Goal: Task Accomplishment & Management: Use online tool/utility

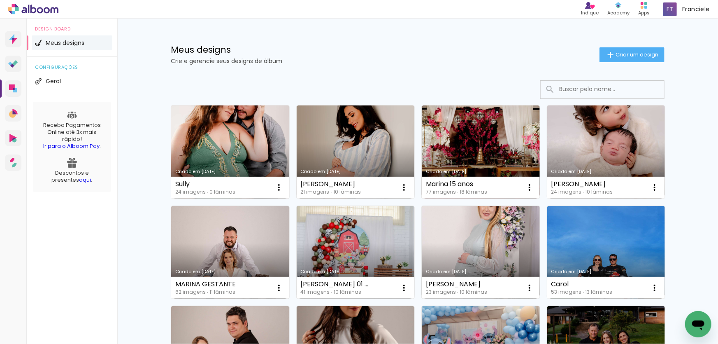
click at [204, 157] on link "Criado em [DATE]" at bounding box center [230, 151] width 118 height 93
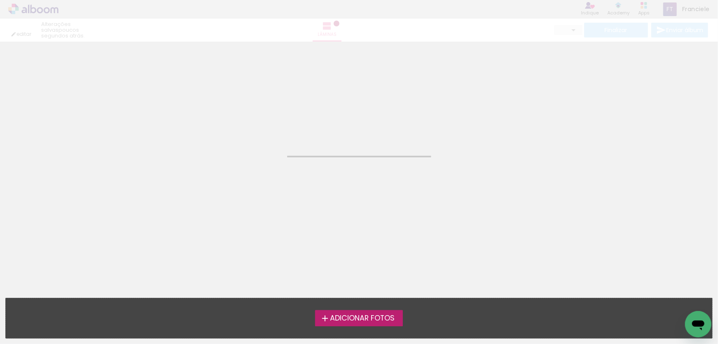
click at [204, 157] on neon-animated-pages "Confirmar Cancelar" at bounding box center [359, 193] width 718 height 302
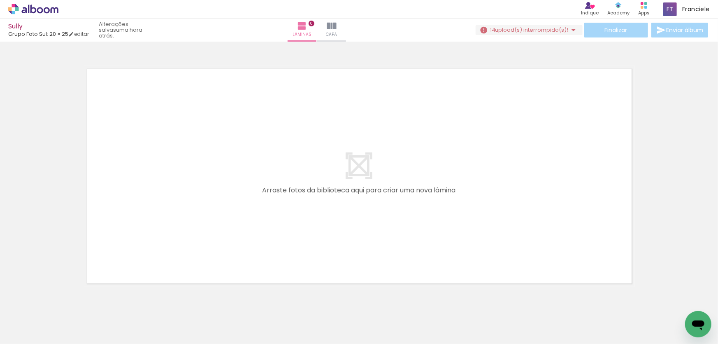
click at [96, 316] on div at bounding box center [82, 316] width 27 height 41
click at [94, 312] on div at bounding box center [82, 316] width 27 height 41
drag, startPoint x: 454, startPoint y: 323, endPoint x: 399, endPoint y: 239, distance: 100.8
click at [416, 238] on quentale-layouter at bounding box center [360, 175] width 552 height 221
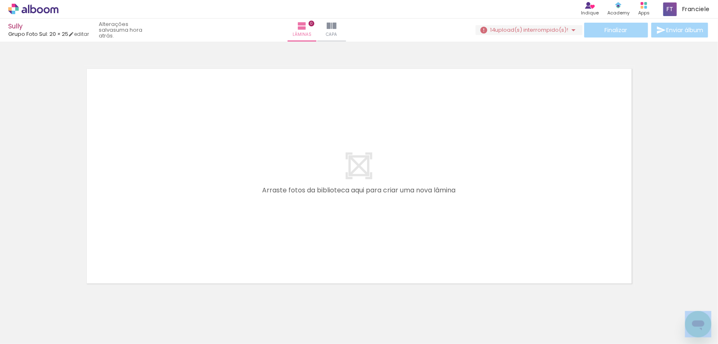
click at [689, 310] on div at bounding box center [685, 316] width 41 height 41
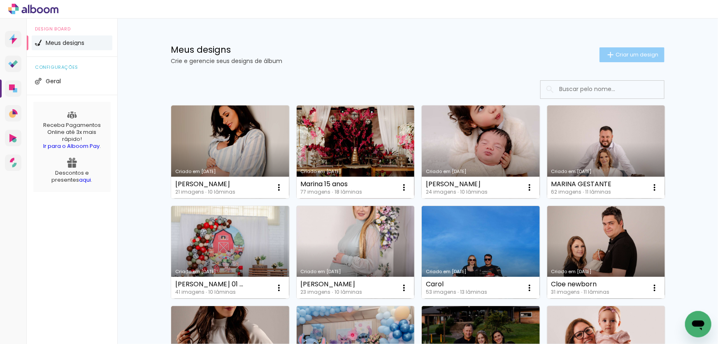
click at [643, 56] on span "Criar um design" at bounding box center [637, 54] width 43 height 5
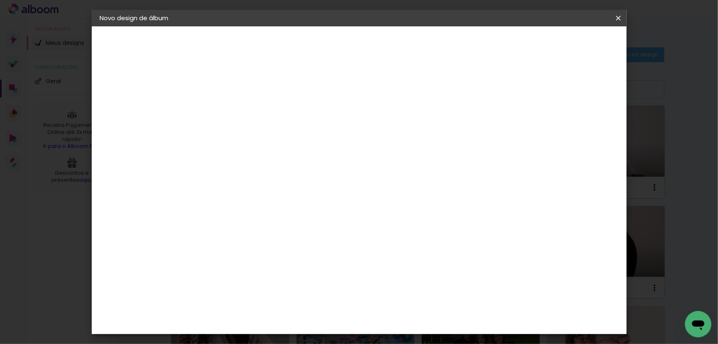
click at [235, 112] on input at bounding box center [235, 110] width 0 height 13
type input "Sully Gestante"
type paper-input "Sully Gestante"
click at [0, 0] on slot "Avançar" at bounding box center [0, 0] width 0 height 0
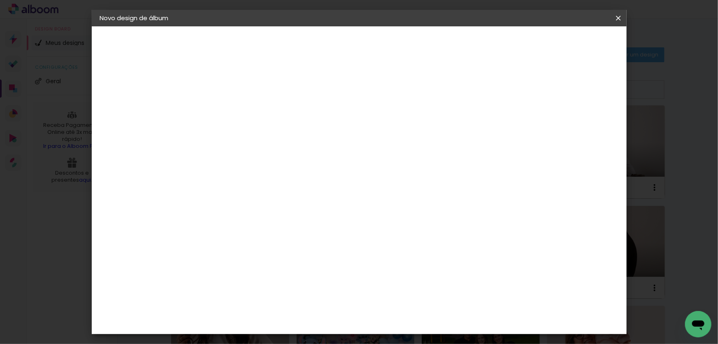
click at [257, 268] on paper-item "Grupo Foto Sul" at bounding box center [255, 282] width 89 height 28
click at [389, 38] on paper-button "Avançar" at bounding box center [368, 44] width 40 height 14
click at [290, 177] on span "20 × 25" at bounding box center [271, 188] width 38 height 22
click at [0, 0] on slot "Avançar" at bounding box center [0, 0] width 0 height 0
click at [568, 43] on span "Iniciar design" at bounding box center [548, 44] width 37 height 6
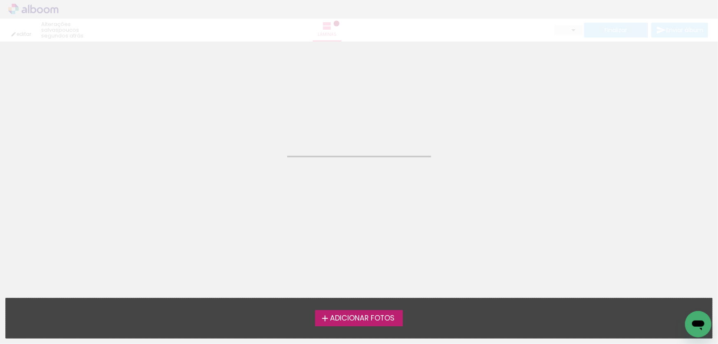
click at [346, 316] on span "Adicionar Fotos" at bounding box center [362, 317] width 65 height 7
click at [0, 0] on input "file" at bounding box center [0, 0] width 0 height 0
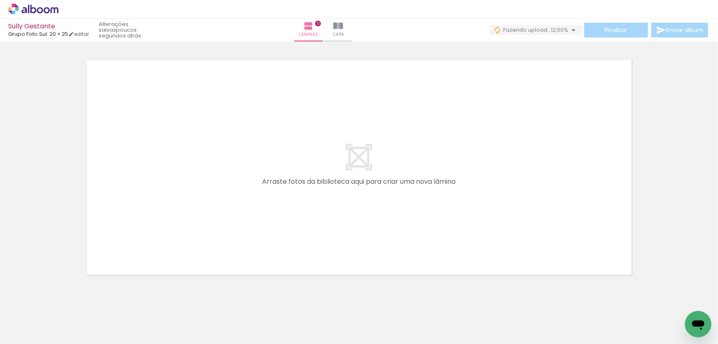
scroll to position [0, 458]
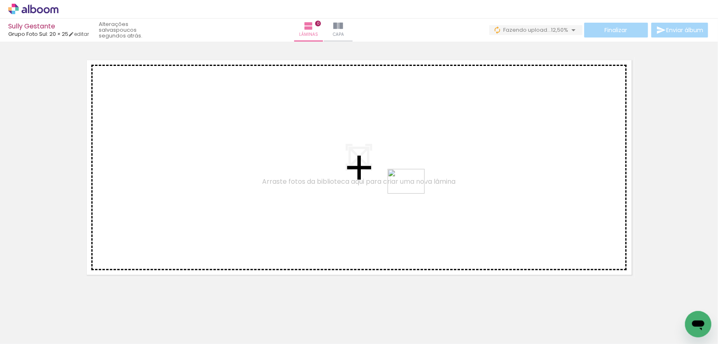
drag, startPoint x: 592, startPoint y: 319, endPoint x: 412, endPoint y: 193, distance: 219.6
click at [412, 193] on quentale-workspace at bounding box center [359, 172] width 718 height 344
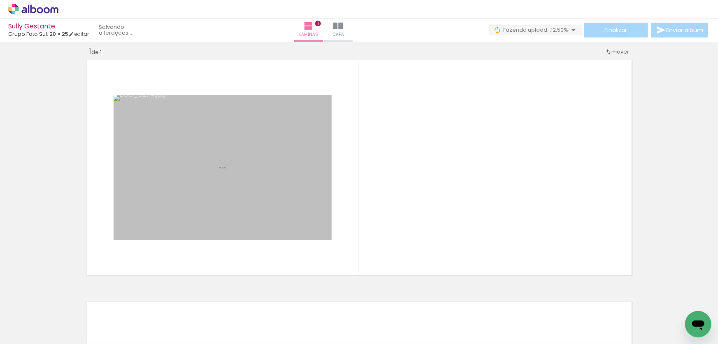
scroll to position [9, 0]
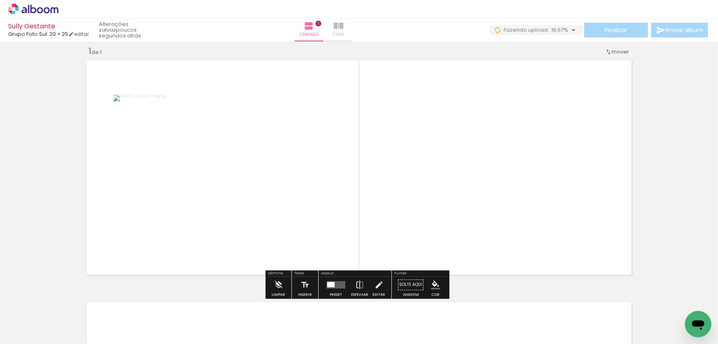
click at [344, 28] on iron-icon at bounding box center [339, 26] width 10 height 10
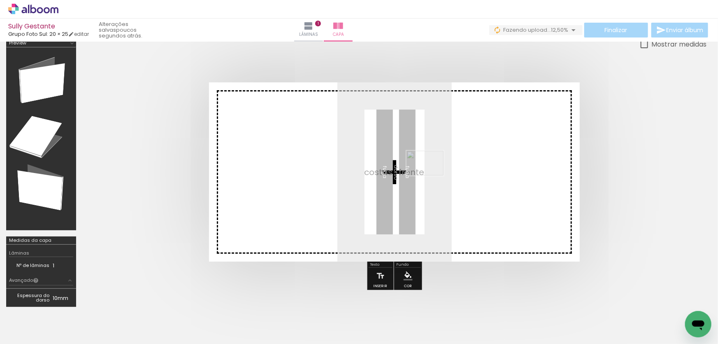
drag, startPoint x: 593, startPoint y: 318, endPoint x: 431, endPoint y: 175, distance: 215.5
click at [431, 175] on quentale-workspace at bounding box center [359, 172] width 718 height 344
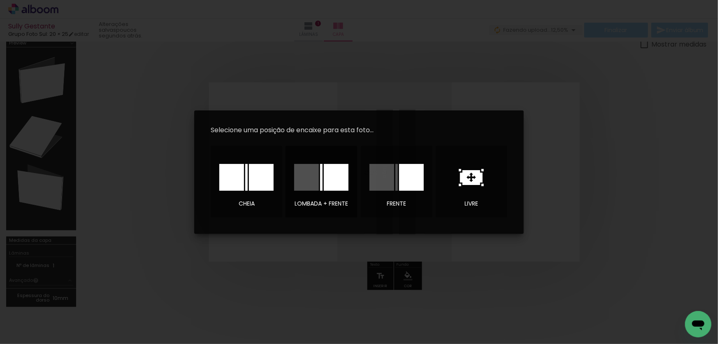
click at [318, 175] on div at bounding box center [306, 177] width 25 height 27
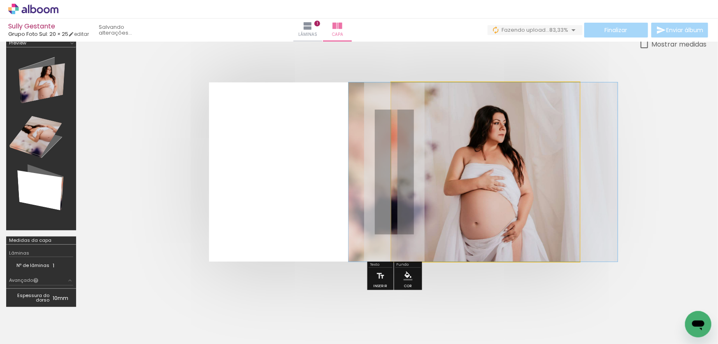
drag, startPoint x: 523, startPoint y: 136, endPoint x: 521, endPoint y: 157, distance: 21.5
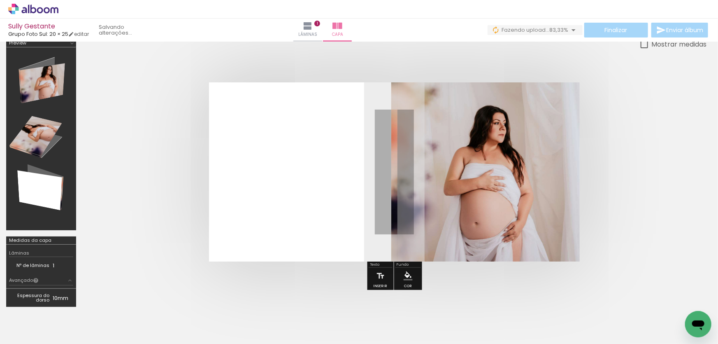
click at [626, 166] on quentale-cover at bounding box center [394, 171] width 559 height 179
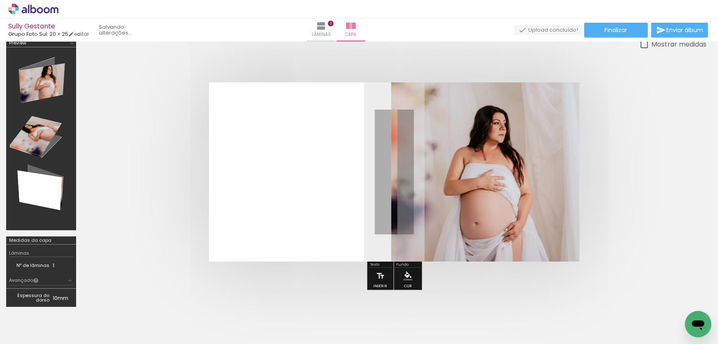
drag, startPoint x: 37, startPoint y: 140, endPoint x: 29, endPoint y: 139, distance: 8.8
click at [29, 139] on div at bounding box center [41, 138] width 64 height 177
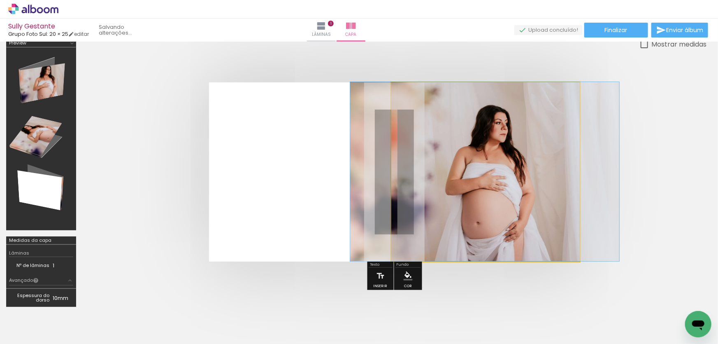
drag, startPoint x: 470, startPoint y: 153, endPoint x: 471, endPoint y: 138, distance: 14.9
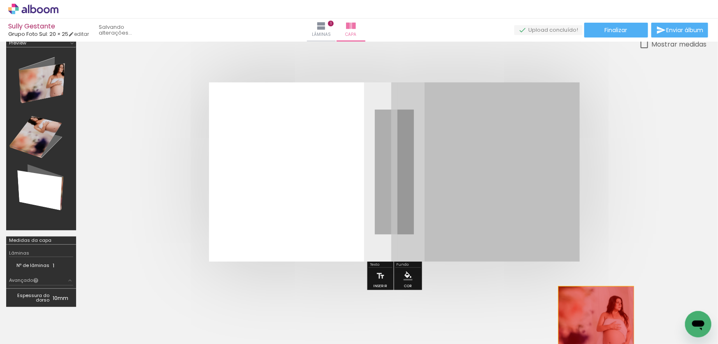
drag, startPoint x: 490, startPoint y: 177, endPoint x: 596, endPoint y: 324, distance: 181.0
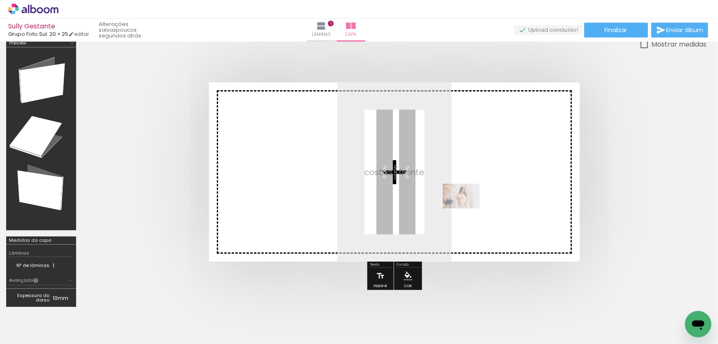
drag, startPoint x: 593, startPoint y: 326, endPoint x: 468, endPoint y: 208, distance: 172.1
click at [468, 208] on quentale-workspace at bounding box center [359, 172] width 718 height 344
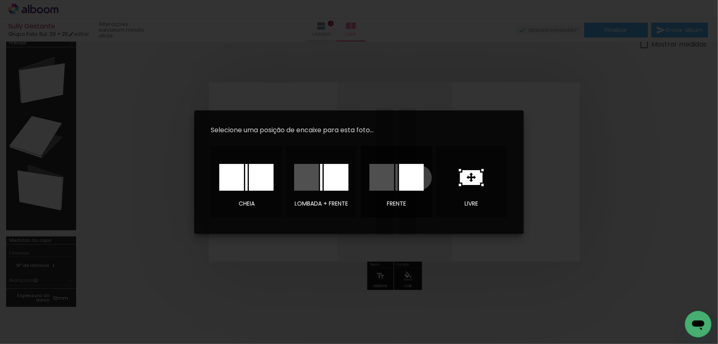
click at [419, 177] on div at bounding box center [411, 177] width 25 height 27
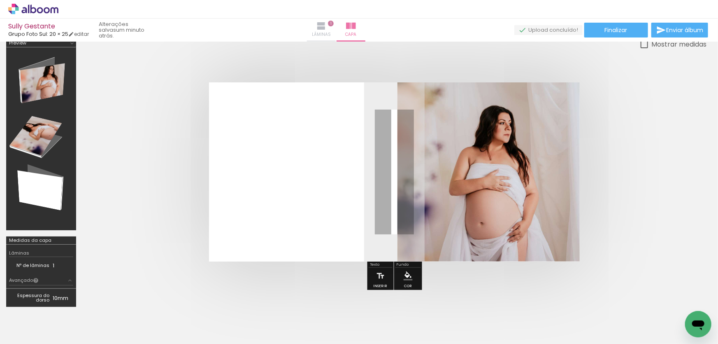
click at [336, 24] on paper-button "Lâminas 1" at bounding box center [321, 30] width 29 height 23
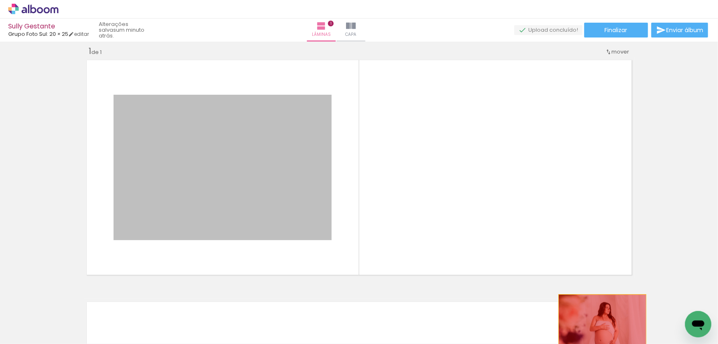
drag, startPoint x: 229, startPoint y: 132, endPoint x: 600, endPoint y: 323, distance: 417.0
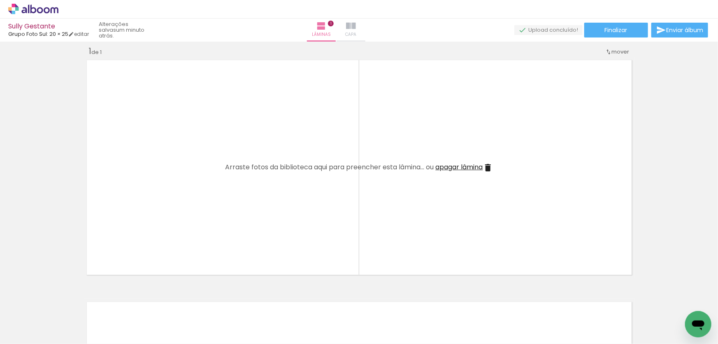
click at [356, 27] on iron-icon at bounding box center [351, 26] width 10 height 10
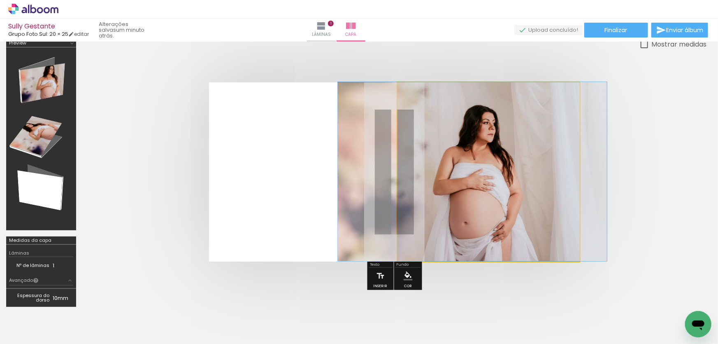
drag, startPoint x: 480, startPoint y: 174, endPoint x: 464, endPoint y: 156, distance: 23.6
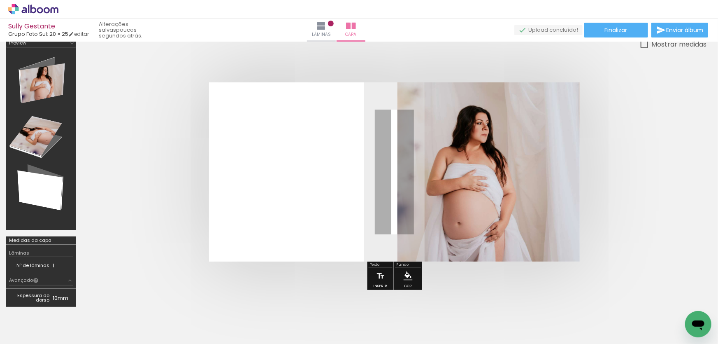
click at [664, 138] on quentale-cover at bounding box center [394, 171] width 559 height 179
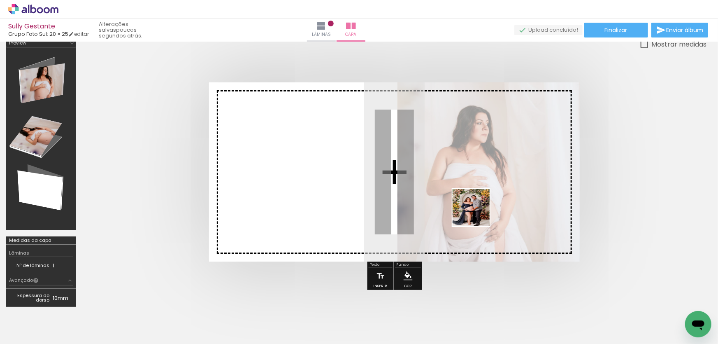
drag, startPoint x: 460, startPoint y: 327, endPoint x: 477, endPoint y: 192, distance: 136.4
click at [477, 192] on quentale-workspace at bounding box center [359, 172] width 718 height 344
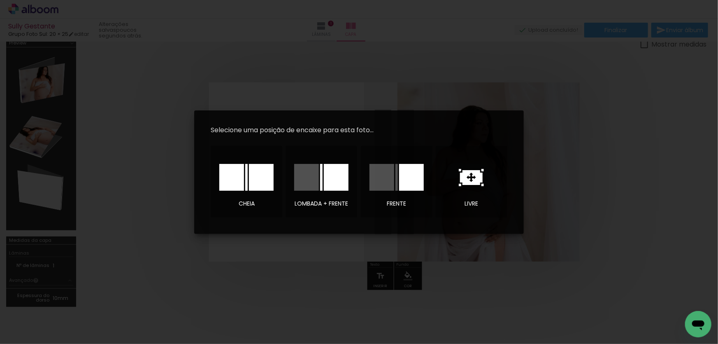
click at [321, 180] on div at bounding box center [321, 177] width 2 height 27
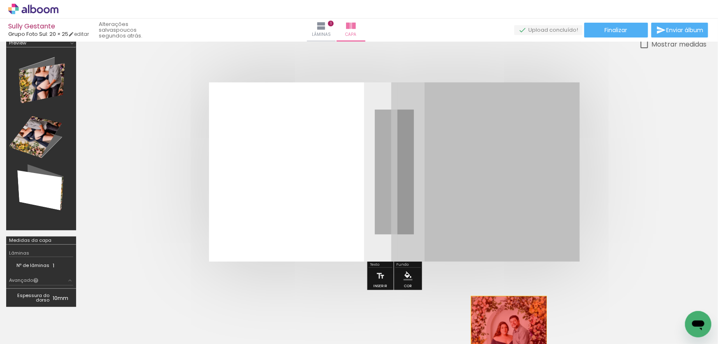
drag, startPoint x: 471, startPoint y: 174, endPoint x: 508, endPoint y: 338, distance: 167.7
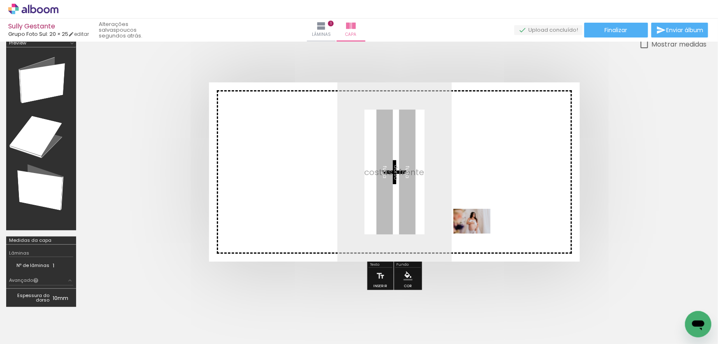
drag, startPoint x: 580, startPoint y: 306, endPoint x: 478, endPoint y: 233, distance: 125.4
click at [478, 233] on quentale-workspace at bounding box center [359, 172] width 718 height 344
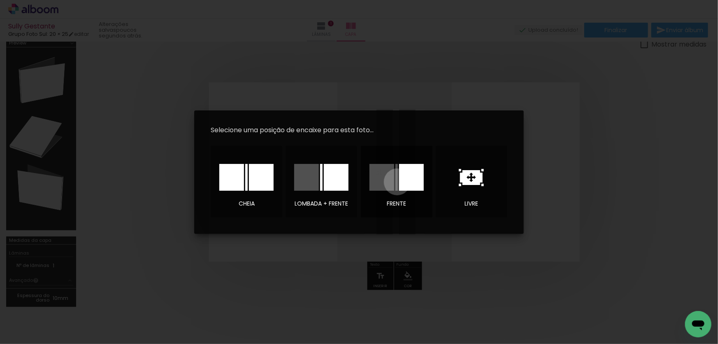
click at [397, 182] on div at bounding box center [397, 177] width 2 height 27
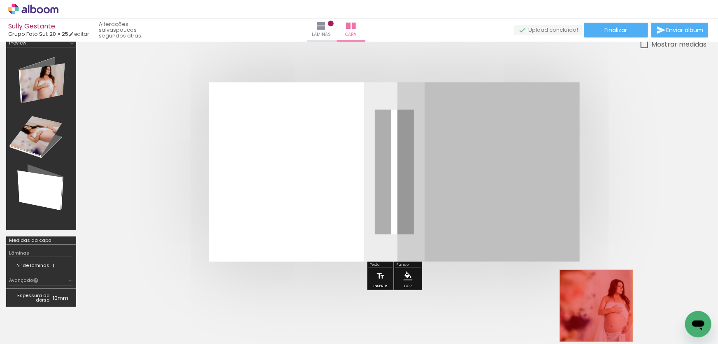
drag, startPoint x: 473, startPoint y: 142, endPoint x: 593, endPoint y: 321, distance: 215.1
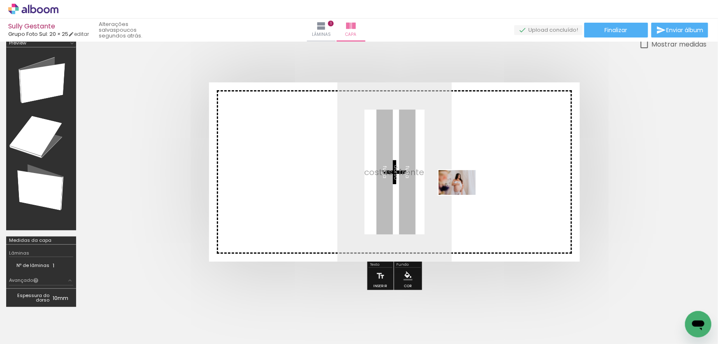
drag, startPoint x: 600, startPoint y: 321, endPoint x: 462, endPoint y: 193, distance: 188.2
click at [464, 194] on quentale-workspace at bounding box center [359, 172] width 718 height 344
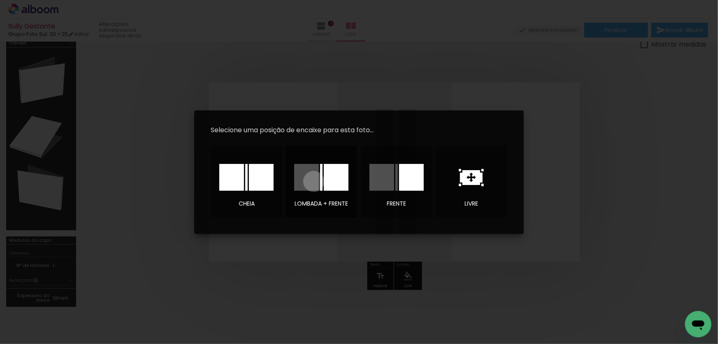
click at [314, 181] on div at bounding box center [306, 177] width 25 height 27
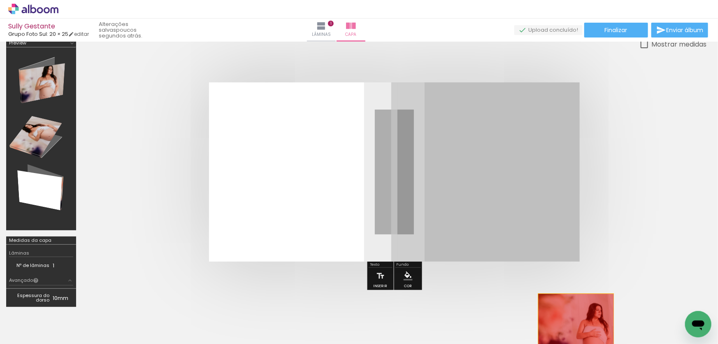
drag, startPoint x: 426, startPoint y: 181, endPoint x: 576, endPoint y: 328, distance: 211.0
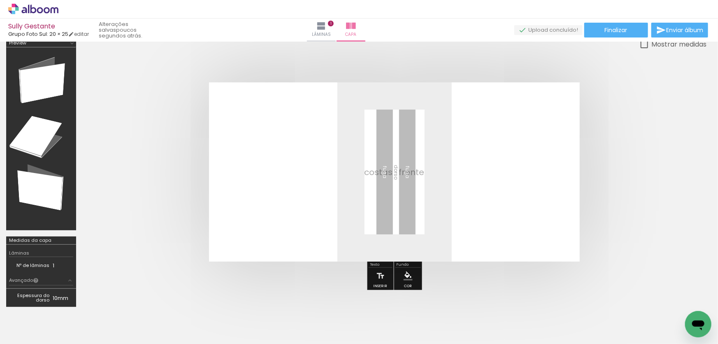
scroll to position [0, 0]
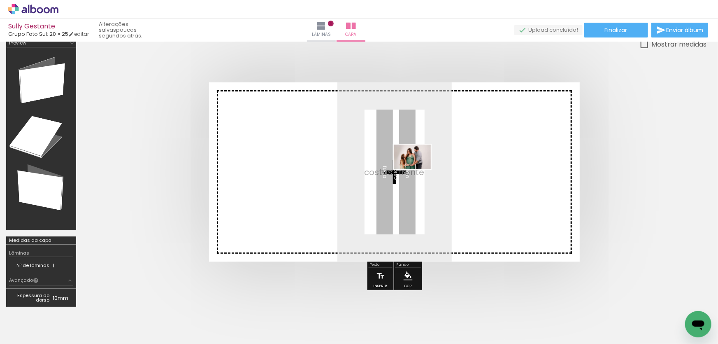
drag, startPoint x: 179, startPoint y: 320, endPoint x: 419, endPoint y: 170, distance: 283.1
click at [419, 170] on quentale-workspace at bounding box center [359, 172] width 718 height 344
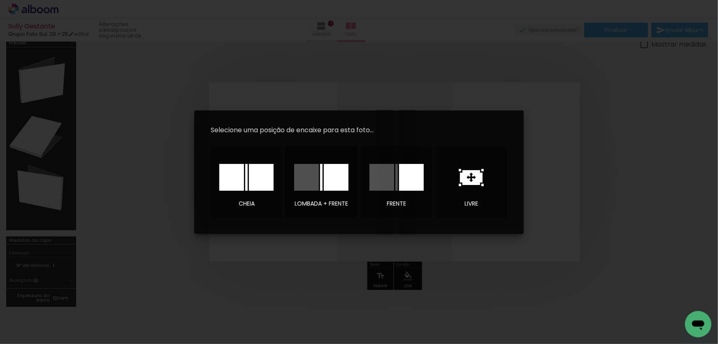
click at [321, 182] on div at bounding box center [321, 177] width 2 height 27
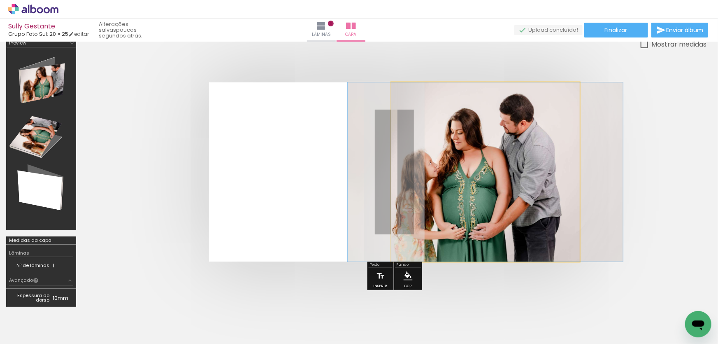
drag, startPoint x: 457, startPoint y: 149, endPoint x: 457, endPoint y: 182, distance: 32.5
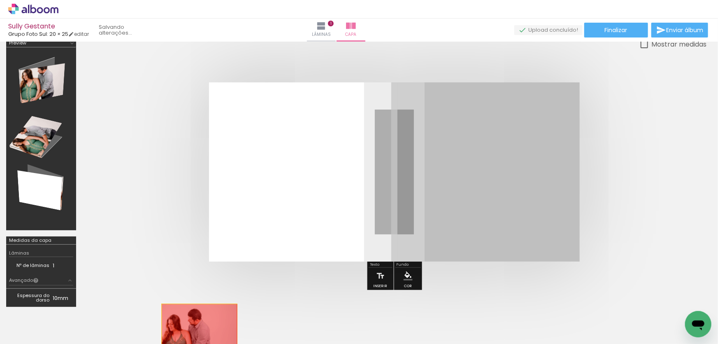
drag, startPoint x: 508, startPoint y: 175, endPoint x: 197, endPoint y: 335, distance: 349.8
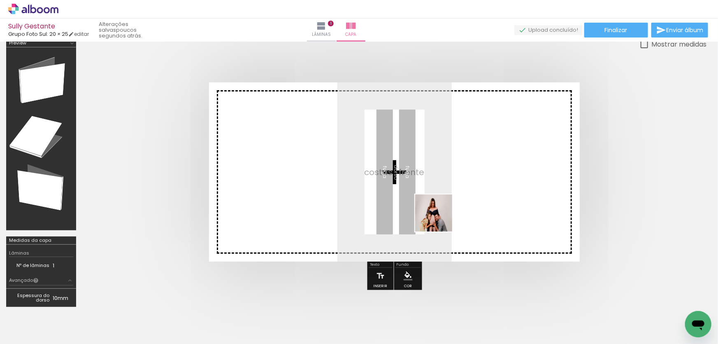
drag, startPoint x: 317, startPoint y: 321, endPoint x: 463, endPoint y: 195, distance: 192.3
click at [463, 195] on quentale-workspace at bounding box center [359, 172] width 718 height 344
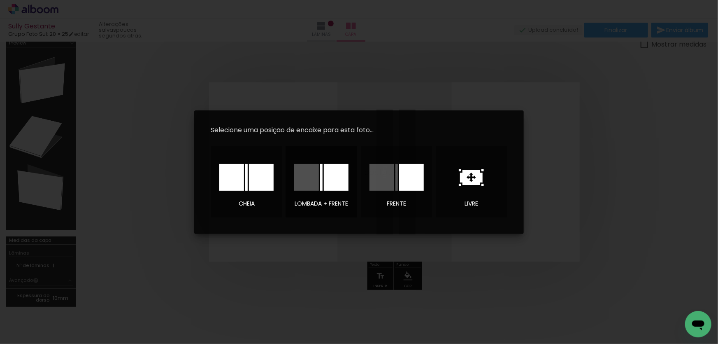
click at [322, 181] on div at bounding box center [321, 177] width 2 height 27
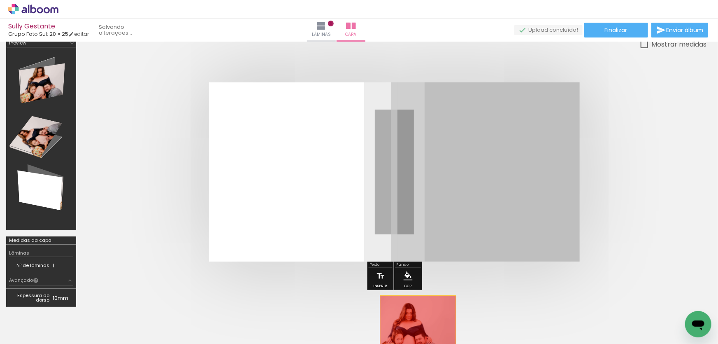
drag, startPoint x: 500, startPoint y: 151, endPoint x: 411, endPoint y: 326, distance: 196.2
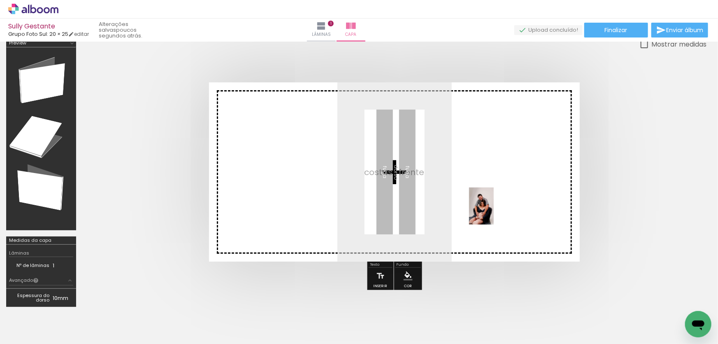
drag, startPoint x: 683, startPoint y: 317, endPoint x: 487, endPoint y: 205, distance: 224.8
click at [488, 206] on quentale-workspace at bounding box center [359, 172] width 718 height 344
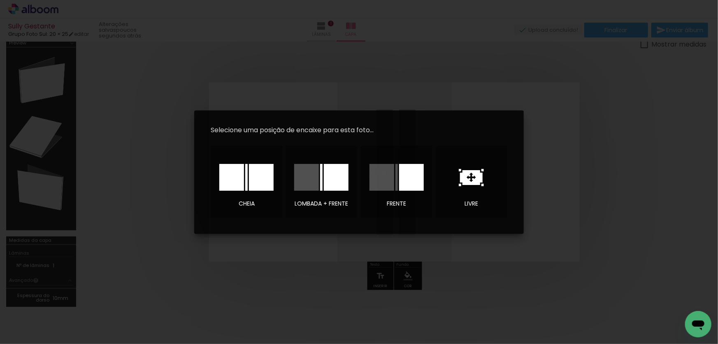
click at [319, 181] on div at bounding box center [321, 177] width 54 height 27
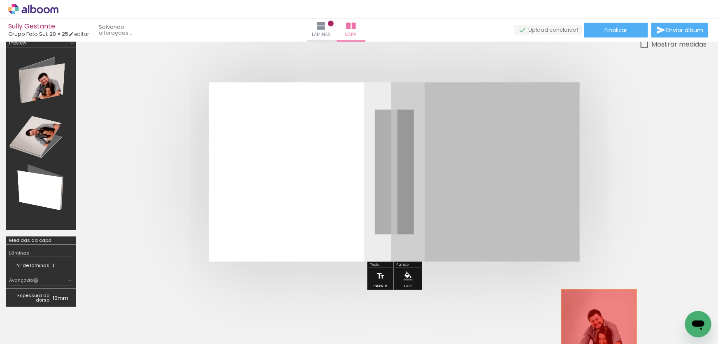
drag, startPoint x: 494, startPoint y: 147, endPoint x: 599, endPoint y: 325, distance: 206.7
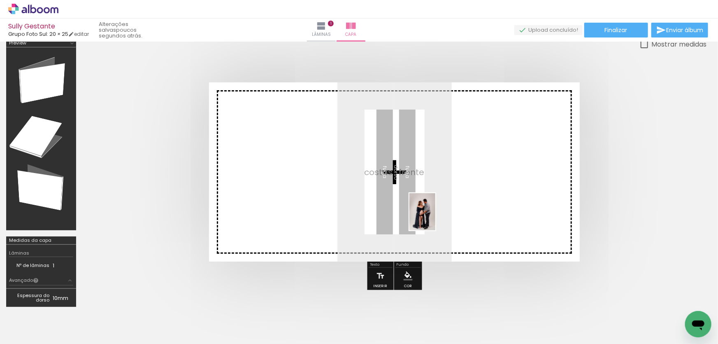
drag, startPoint x: 525, startPoint y: 304, endPoint x: 432, endPoint y: 212, distance: 131.0
click at [432, 212] on quentale-workspace at bounding box center [359, 172] width 718 height 344
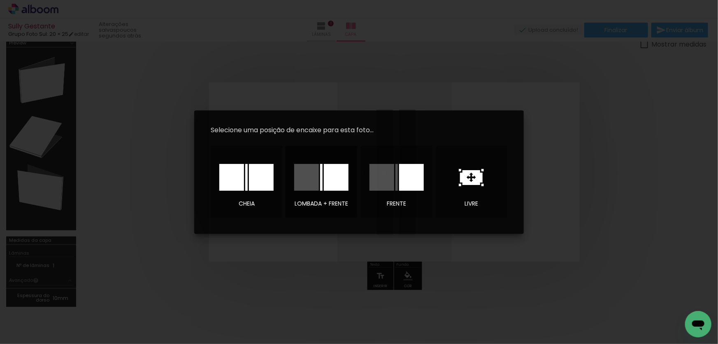
click at [317, 178] on div at bounding box center [306, 177] width 25 height 27
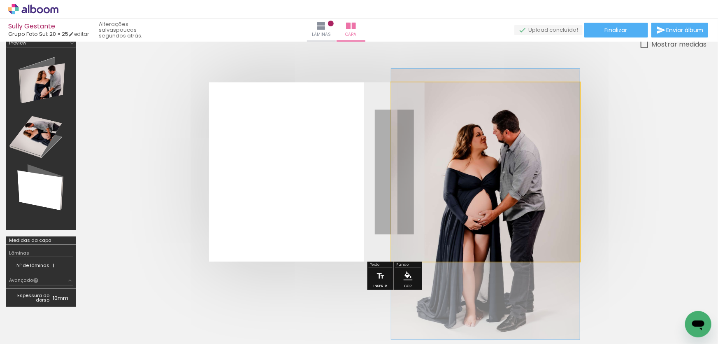
drag, startPoint x: 486, startPoint y: 144, endPoint x: 490, endPoint y: 177, distance: 32.4
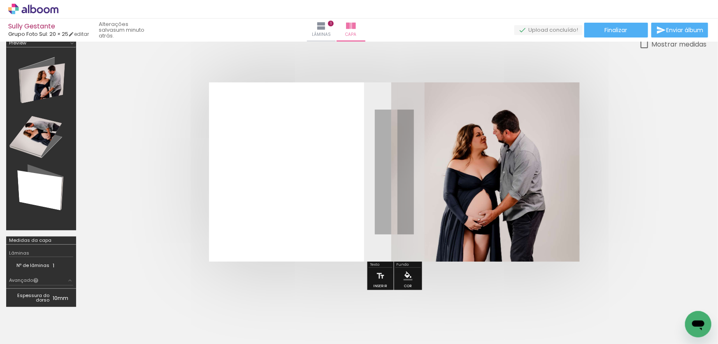
click at [643, 163] on quentale-cover at bounding box center [394, 171] width 559 height 179
click at [407, 272] on iron-icon "color picker" at bounding box center [408, 275] width 9 height 9
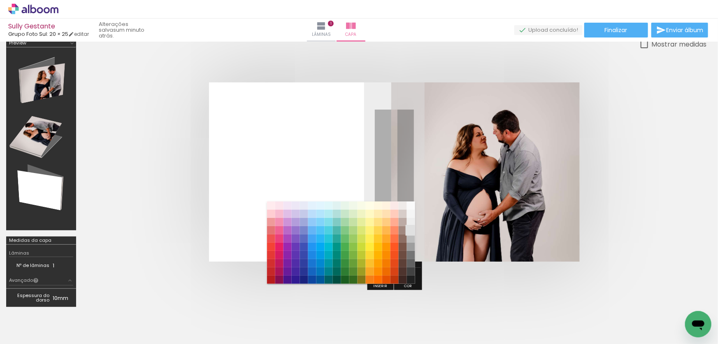
click at [408, 231] on paper-item "#e0e0e0" at bounding box center [411, 230] width 8 height 8
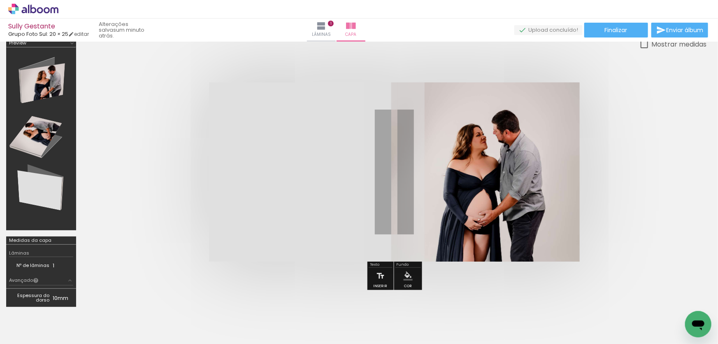
click at [653, 138] on quentale-cover at bounding box center [394, 171] width 559 height 179
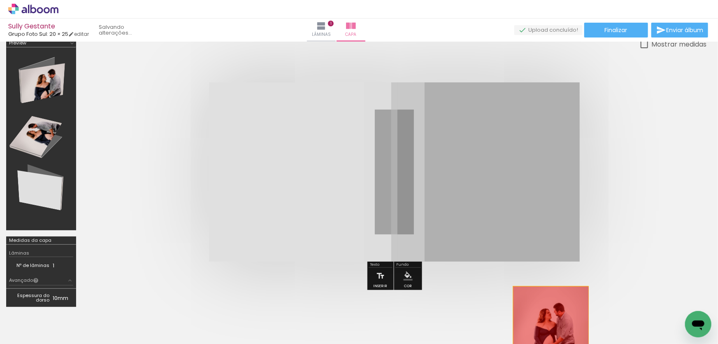
drag, startPoint x: 478, startPoint y: 170, endPoint x: 551, endPoint y: 321, distance: 167.5
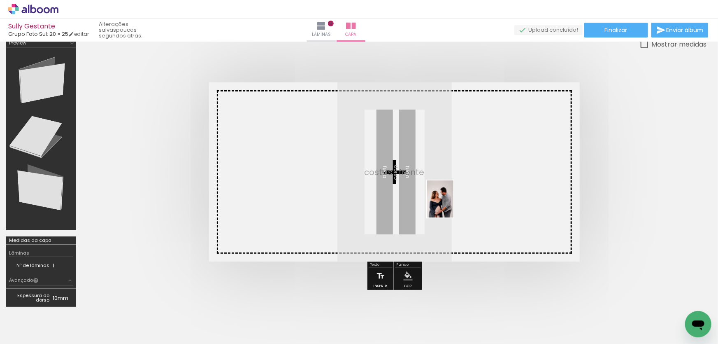
drag, startPoint x: 501, startPoint y: 320, endPoint x: 452, endPoint y: 205, distance: 125.4
click at [452, 205] on quentale-workspace at bounding box center [359, 172] width 718 height 344
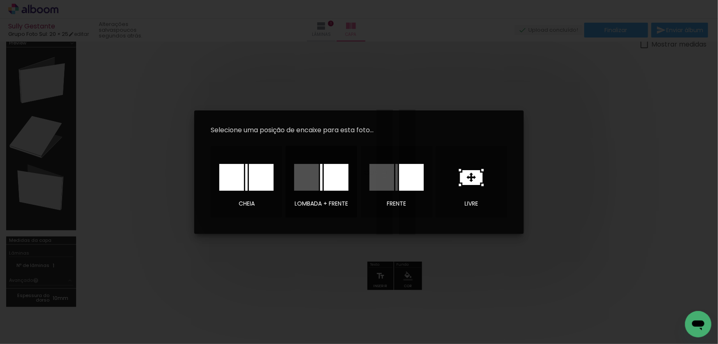
click at [325, 183] on div at bounding box center [336, 177] width 25 height 27
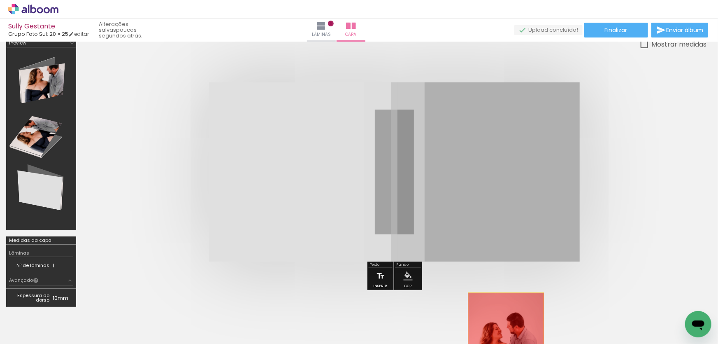
drag, startPoint x: 488, startPoint y: 185, endPoint x: 504, endPoint y: 327, distance: 143.4
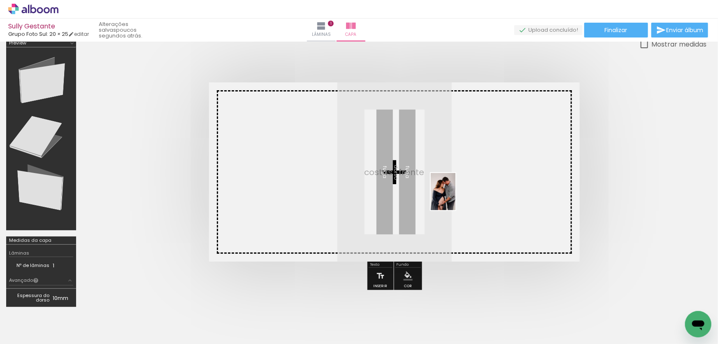
drag, startPoint x: 594, startPoint y: 326, endPoint x: 456, endPoint y: 198, distance: 189.3
click at [456, 198] on quentale-workspace at bounding box center [359, 172] width 718 height 344
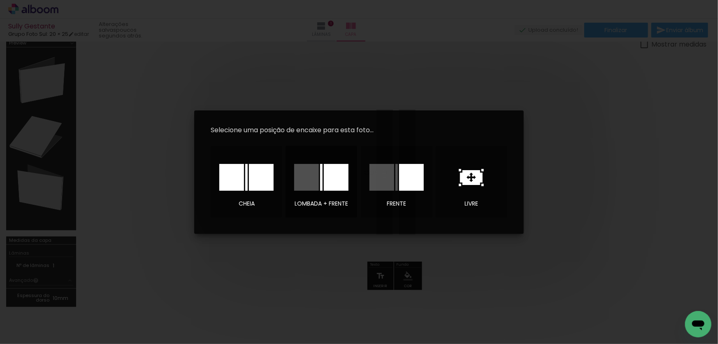
click at [336, 181] on div at bounding box center [336, 177] width 25 height 27
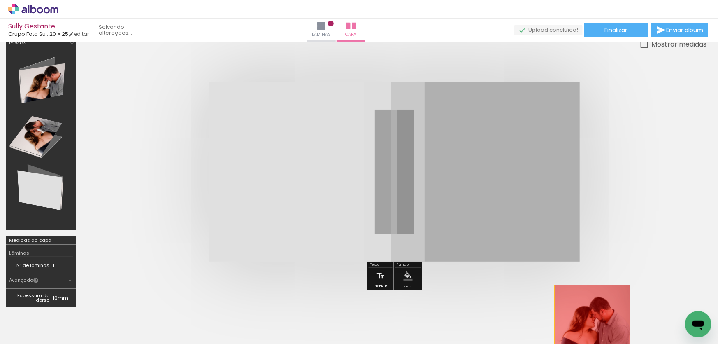
drag, startPoint x: 464, startPoint y: 171, endPoint x: 593, endPoint y: 320, distance: 196.4
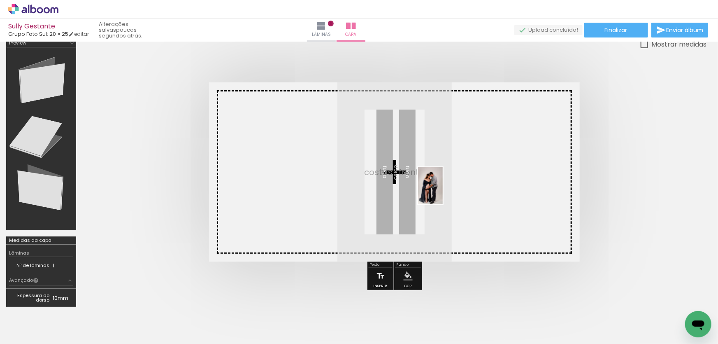
drag, startPoint x: 543, startPoint y: 263, endPoint x: 442, endPoint y: 190, distance: 125.0
click at [442, 190] on quentale-workspace at bounding box center [359, 172] width 718 height 344
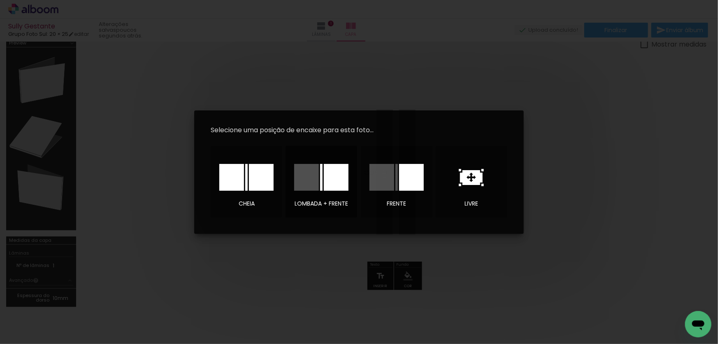
click at [326, 179] on div at bounding box center [336, 177] width 25 height 27
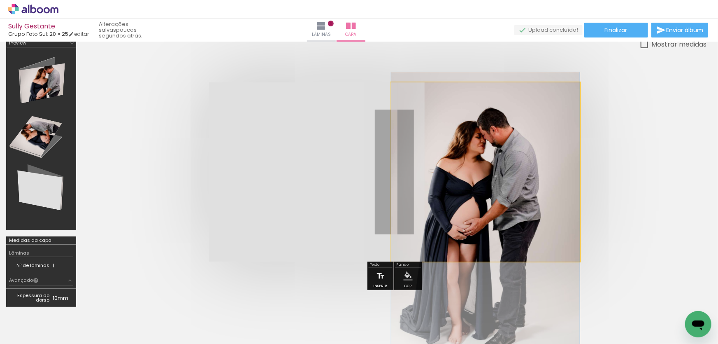
drag, startPoint x: 483, startPoint y: 152, endPoint x: 488, endPoint y: 194, distance: 42.3
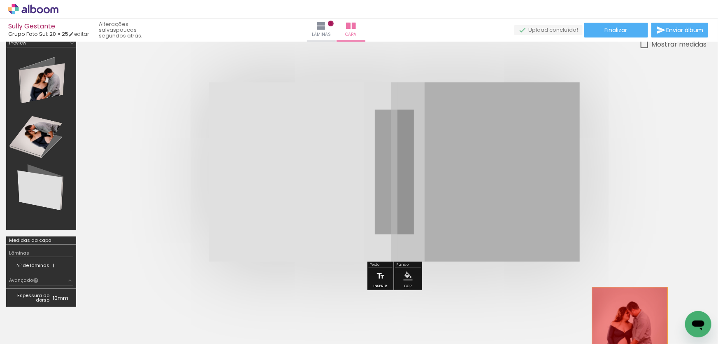
drag, startPoint x: 478, startPoint y: 142, endPoint x: 630, endPoint y: 322, distance: 236.0
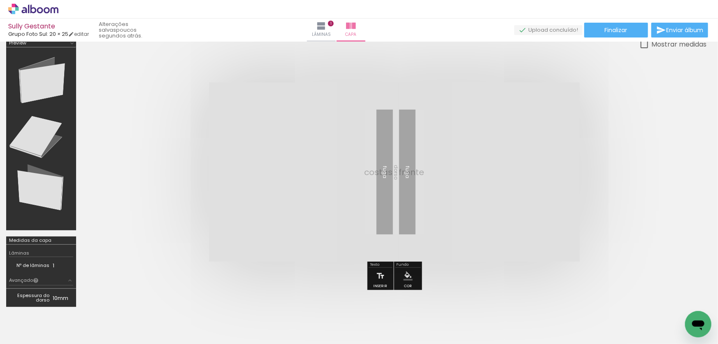
scroll to position [0, 455]
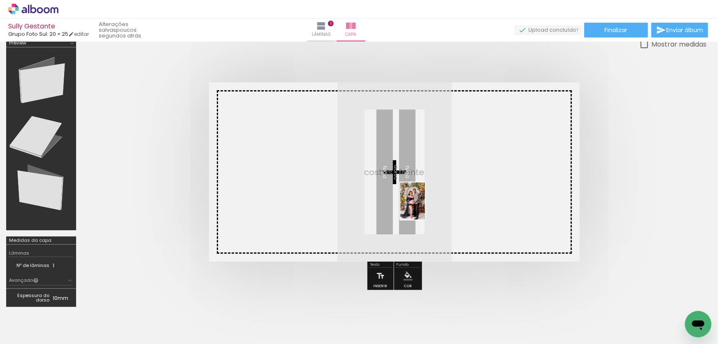
drag, startPoint x: 467, startPoint y: 320, endPoint x: 425, endPoint y: 207, distance: 120.4
click at [425, 207] on quentale-workspace at bounding box center [359, 172] width 718 height 344
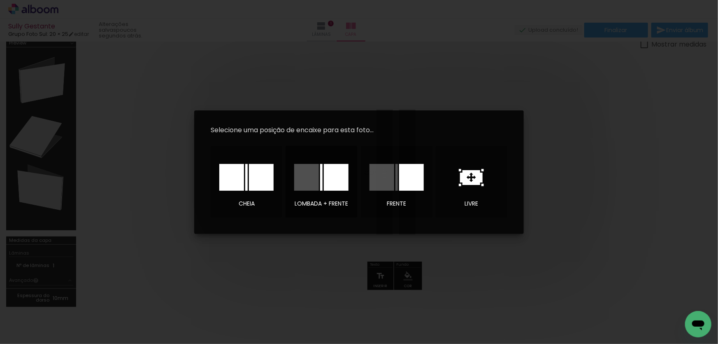
click at [321, 180] on div at bounding box center [321, 177] width 2 height 27
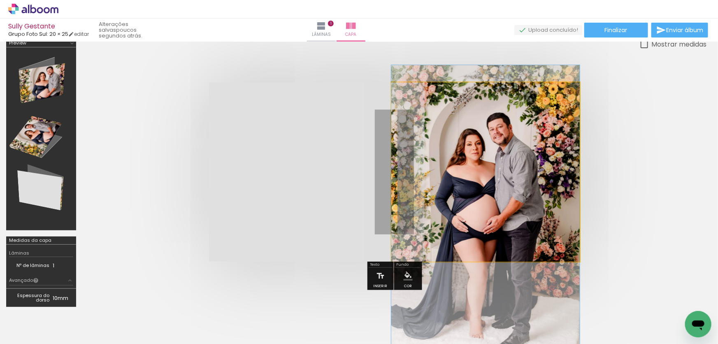
drag, startPoint x: 478, startPoint y: 163, endPoint x: 482, endPoint y: 198, distance: 35.2
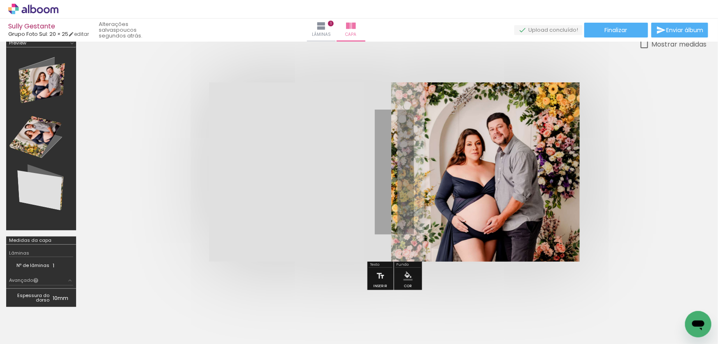
click at [675, 180] on div at bounding box center [394, 171] width 624 height 245
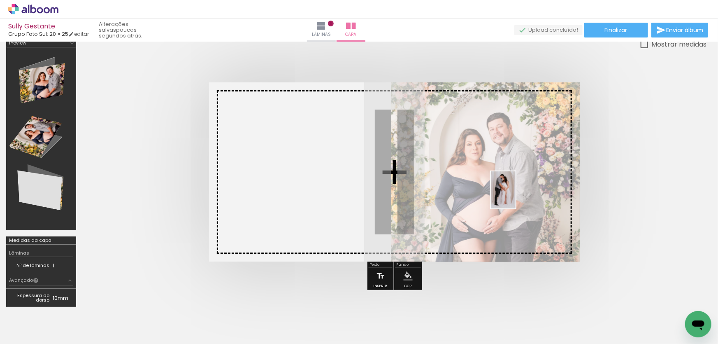
drag, startPoint x: 690, startPoint y: 310, endPoint x: 516, endPoint y: 196, distance: 208.0
click at [516, 196] on quentale-workspace at bounding box center [359, 172] width 718 height 344
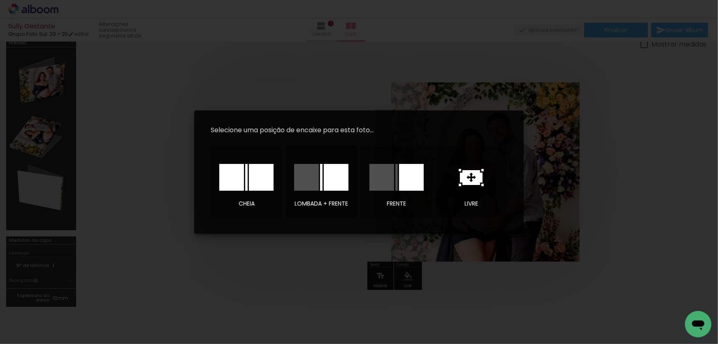
click at [329, 181] on div at bounding box center [336, 177] width 25 height 27
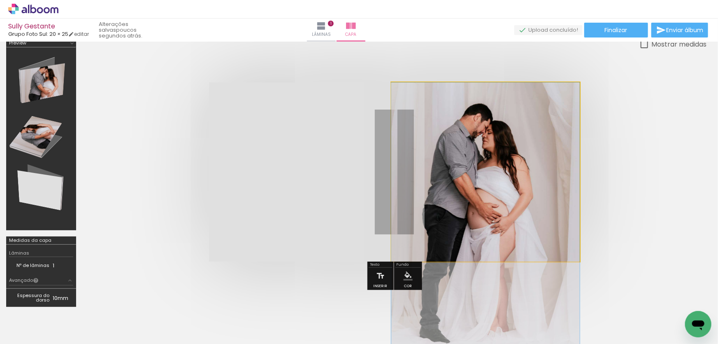
drag, startPoint x: 485, startPoint y: 173, endPoint x: 494, endPoint y: 224, distance: 51.8
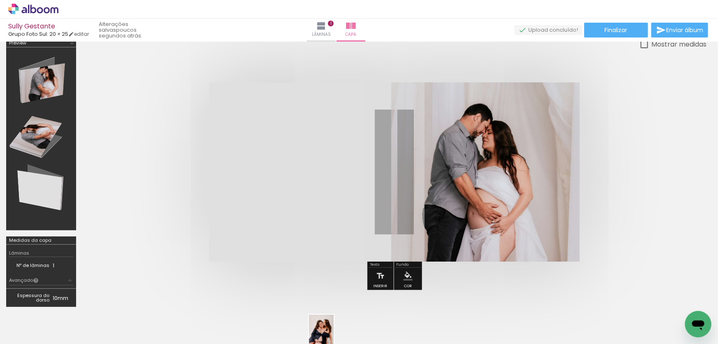
drag, startPoint x: 358, startPoint y: 337, endPoint x: 334, endPoint y: 339, distance: 24.0
click at [68, 339] on iron-horizontal-list at bounding box center [59, 317] width 16 height 51
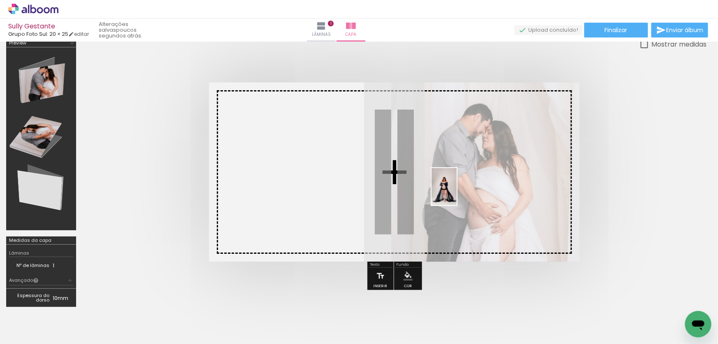
drag, startPoint x: 221, startPoint y: 324, endPoint x: 457, endPoint y: 193, distance: 269.4
click at [457, 193] on quentale-workspace at bounding box center [359, 172] width 718 height 344
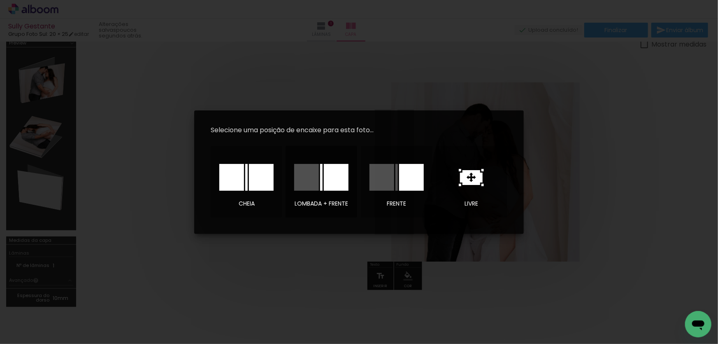
click at [315, 185] on div at bounding box center [306, 177] width 25 height 27
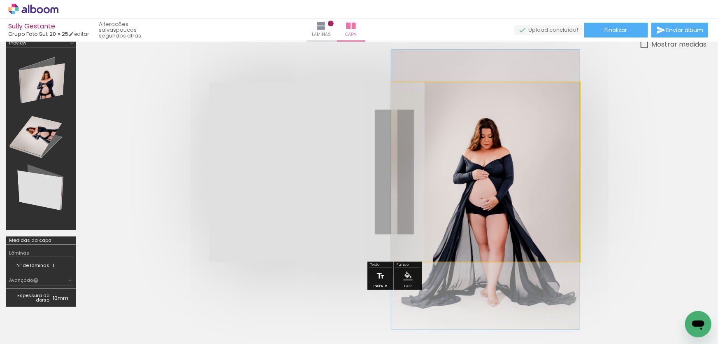
drag, startPoint x: 492, startPoint y: 176, endPoint x: 492, endPoint y: 191, distance: 14.8
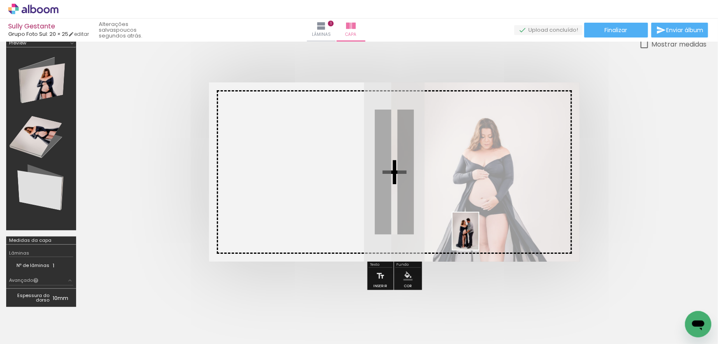
drag, startPoint x: 499, startPoint y: 320, endPoint x: 469, endPoint y: 217, distance: 107.2
click at [469, 217] on quentale-workspace at bounding box center [359, 172] width 718 height 344
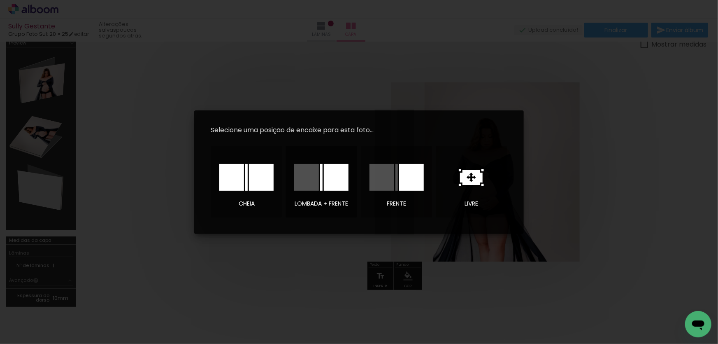
click at [334, 179] on div at bounding box center [336, 177] width 25 height 27
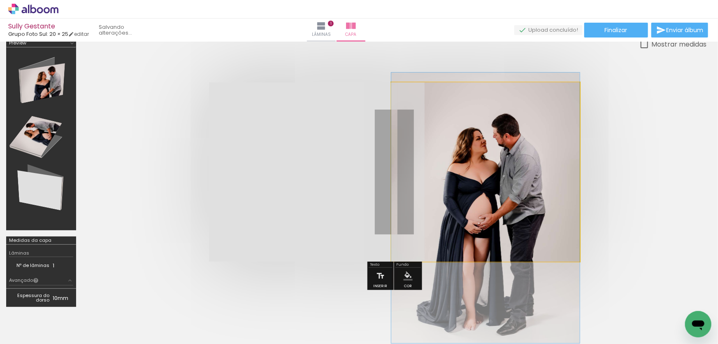
drag, startPoint x: 489, startPoint y: 170, endPoint x: 486, endPoint y: 203, distance: 32.3
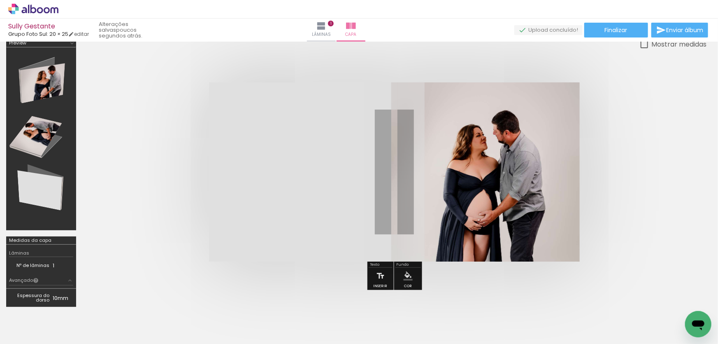
click at [674, 149] on div at bounding box center [394, 171] width 624 height 245
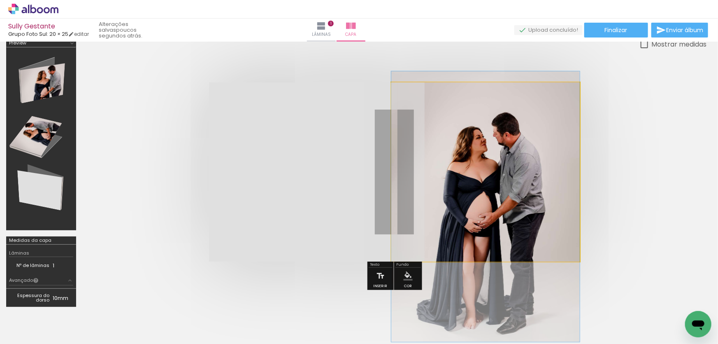
drag, startPoint x: 485, startPoint y: 187, endPoint x: 489, endPoint y: 189, distance: 4.6
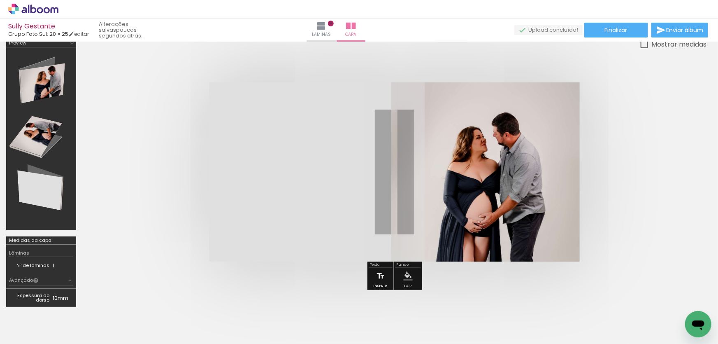
click at [648, 185] on quentale-cover at bounding box center [394, 171] width 559 height 179
click at [326, 27] on iron-icon at bounding box center [322, 26] width 10 height 10
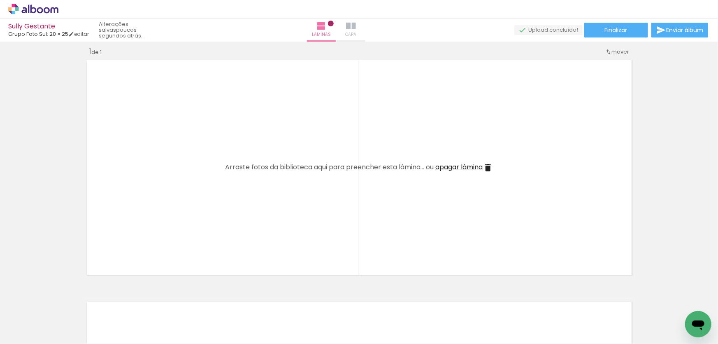
click at [356, 25] on iron-icon at bounding box center [351, 26] width 10 height 10
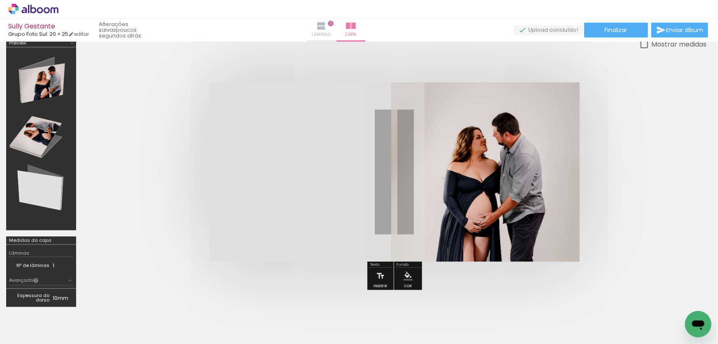
click at [326, 28] on iron-icon at bounding box center [322, 26] width 10 height 10
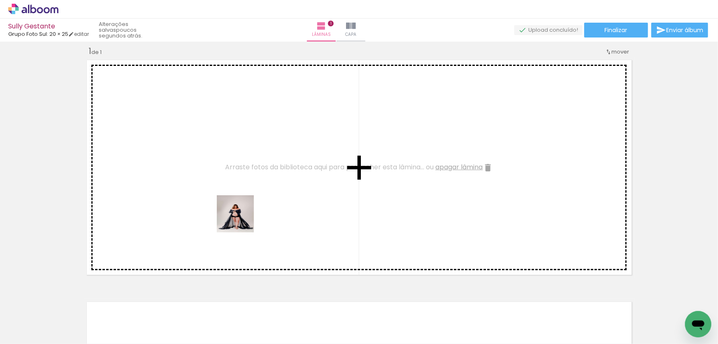
drag, startPoint x: 258, startPoint y: 249, endPoint x: 236, endPoint y: 219, distance: 36.8
click at [240, 219] on quentale-workspace at bounding box center [359, 172] width 718 height 344
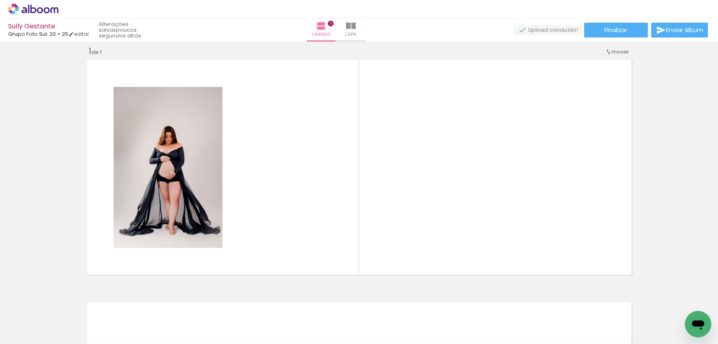
scroll to position [0, 36]
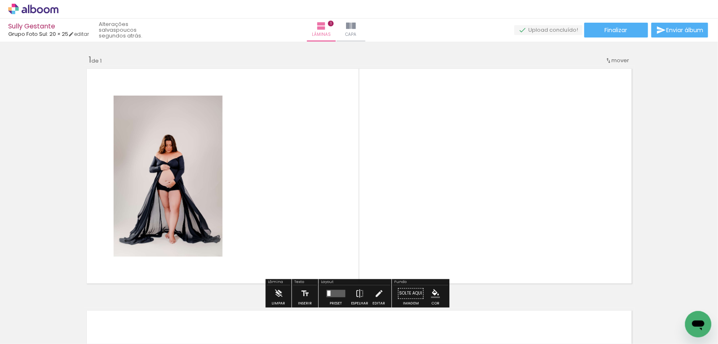
scroll to position [0, 36]
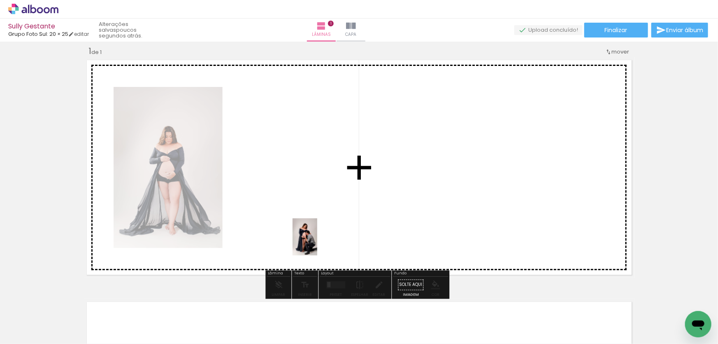
drag, startPoint x: 334, startPoint y: 320, endPoint x: 316, endPoint y: 239, distance: 83.1
click at [316, 239] on quentale-workspace at bounding box center [359, 172] width 718 height 344
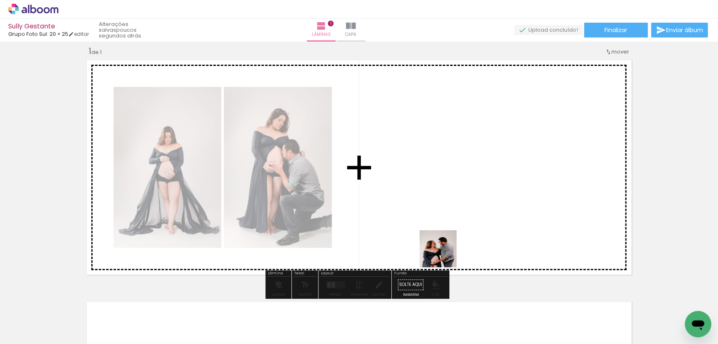
drag, startPoint x: 468, startPoint y: 320, endPoint x: 424, endPoint y: 213, distance: 116.0
click at [424, 213] on quentale-workspace at bounding box center [359, 172] width 718 height 344
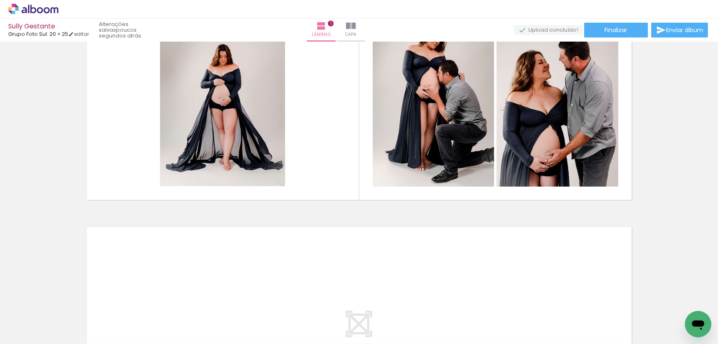
scroll to position [121, 0]
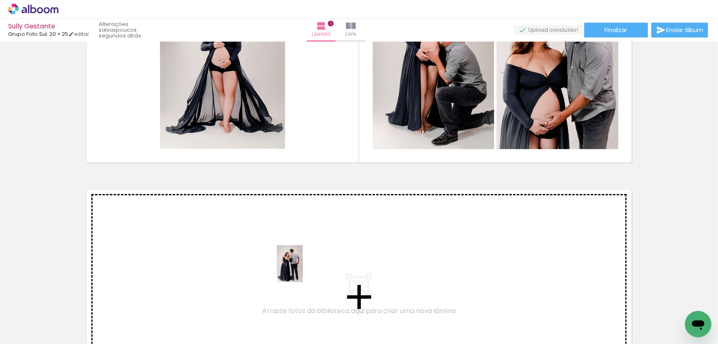
drag, startPoint x: 370, startPoint y: 320, endPoint x: 302, endPoint y: 270, distance: 85.0
click at [302, 270] on quentale-workspace at bounding box center [359, 172] width 718 height 344
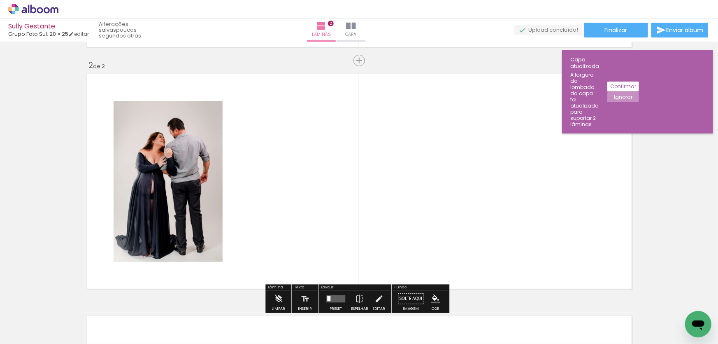
scroll to position [251, 0]
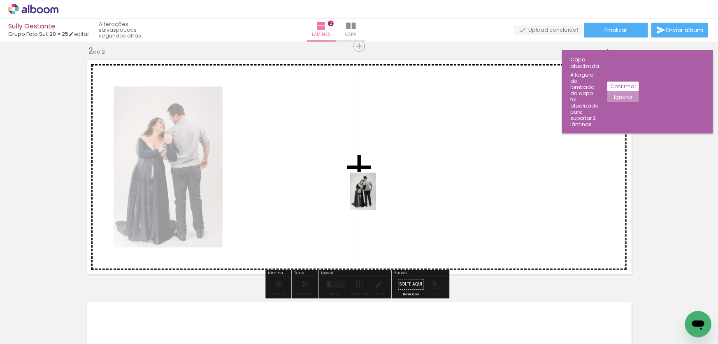
drag, startPoint x: 422, startPoint y: 318, endPoint x: 375, endPoint y: 197, distance: 129.4
click at [375, 197] on quentale-workspace at bounding box center [359, 172] width 718 height 344
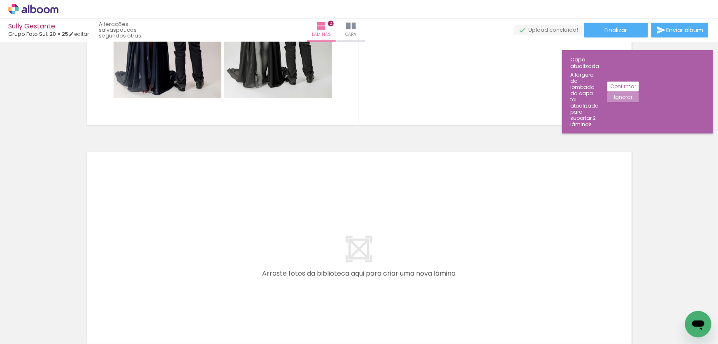
scroll to position [0, 207]
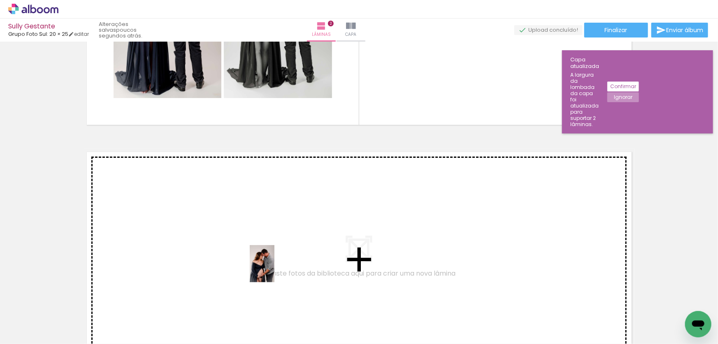
drag, startPoint x: 383, startPoint y: 324, endPoint x: 275, endPoint y: 270, distance: 121.1
click at [275, 270] on quentale-workspace at bounding box center [359, 172] width 718 height 344
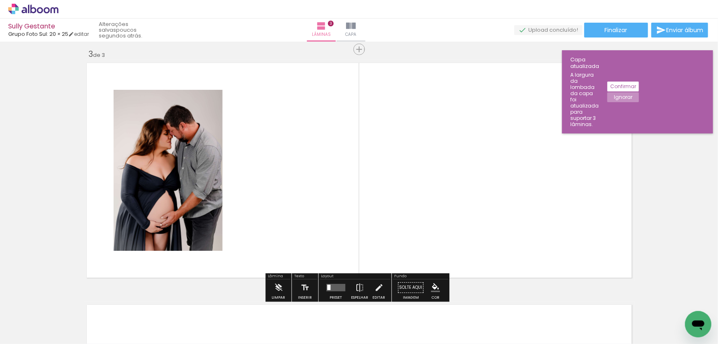
scroll to position [492, 0]
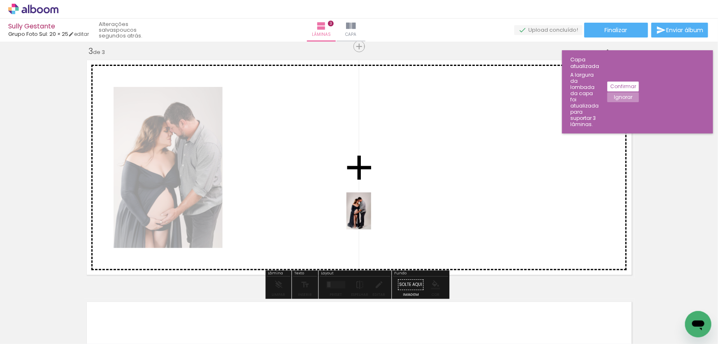
drag, startPoint x: 429, startPoint y: 321, endPoint x: 371, endPoint y: 216, distance: 119.9
click at [371, 216] on quentale-workspace at bounding box center [359, 172] width 718 height 344
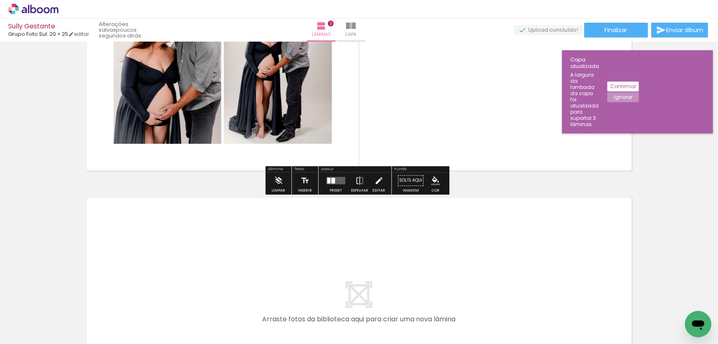
scroll to position [604, 0]
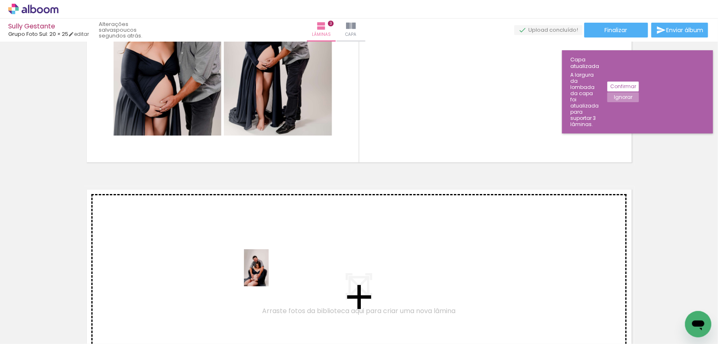
drag, startPoint x: 480, startPoint y: 323, endPoint x: 269, endPoint y: 274, distance: 216.9
click at [269, 274] on quentale-workspace at bounding box center [359, 172] width 718 height 344
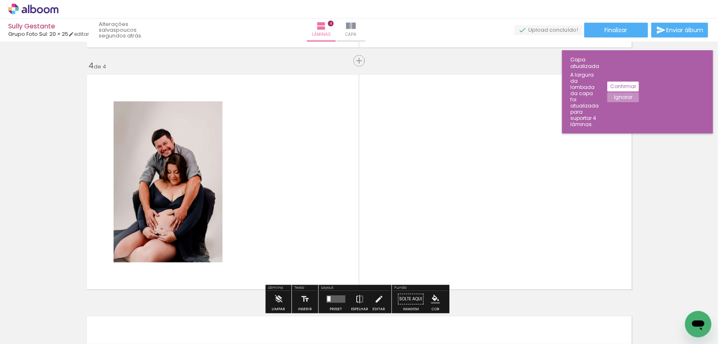
scroll to position [734, 0]
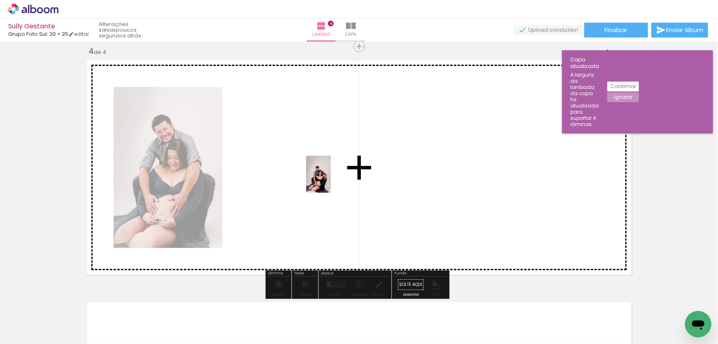
drag, startPoint x: 521, startPoint y: 313, endPoint x: 325, endPoint y: 175, distance: 239.6
click at [325, 175] on quentale-workspace at bounding box center [359, 172] width 718 height 344
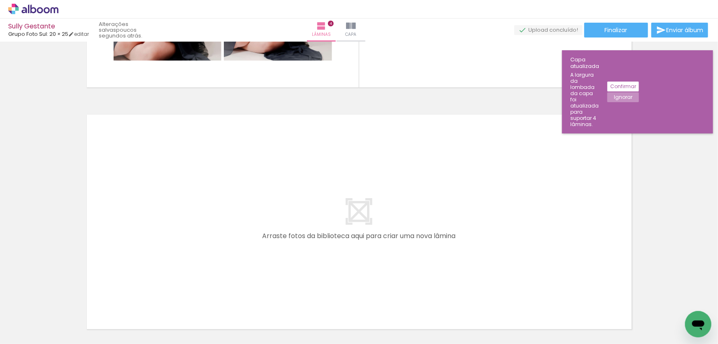
scroll to position [0, 74]
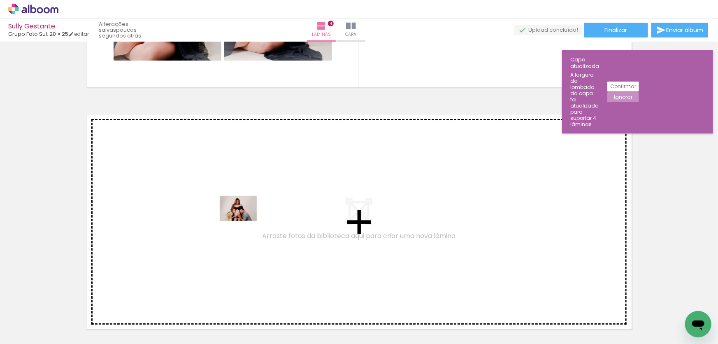
drag, startPoint x: 252, startPoint y: 301, endPoint x: 245, endPoint y: 220, distance: 80.6
click at [245, 220] on quentale-workspace at bounding box center [359, 172] width 718 height 344
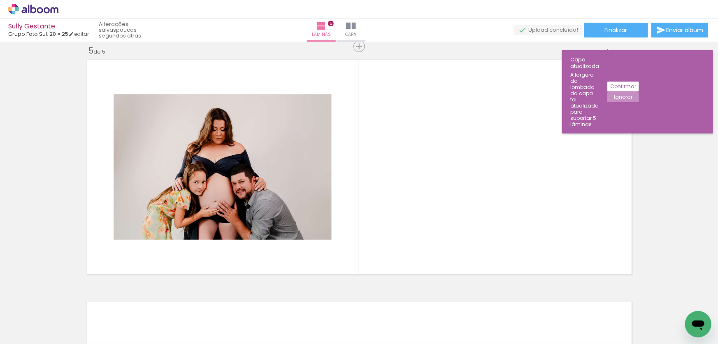
scroll to position [0, 408]
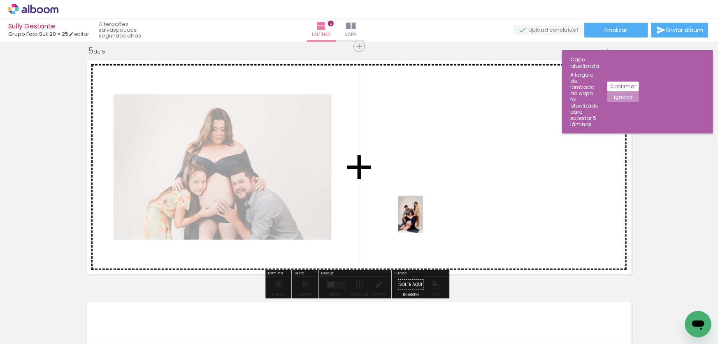
drag, startPoint x: 370, startPoint y: 324, endPoint x: 423, endPoint y: 219, distance: 117.6
click at [423, 219] on quentale-workspace at bounding box center [359, 172] width 718 height 344
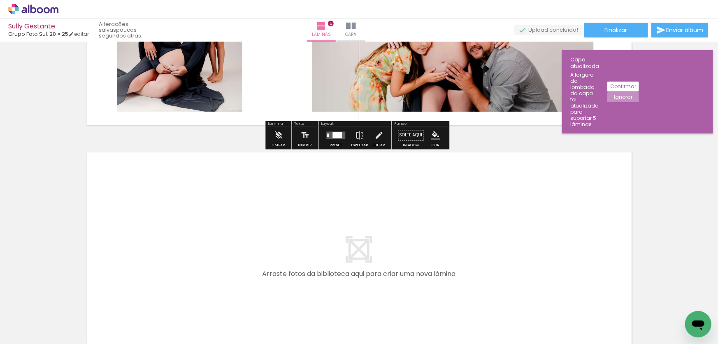
scroll to position [1125, 0]
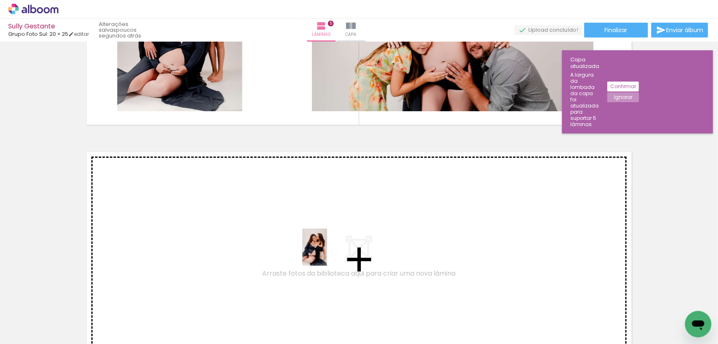
drag, startPoint x: 437, startPoint y: 317, endPoint x: 326, endPoint y: 253, distance: 128.2
click at [326, 253] on quentale-workspace at bounding box center [359, 172] width 718 height 344
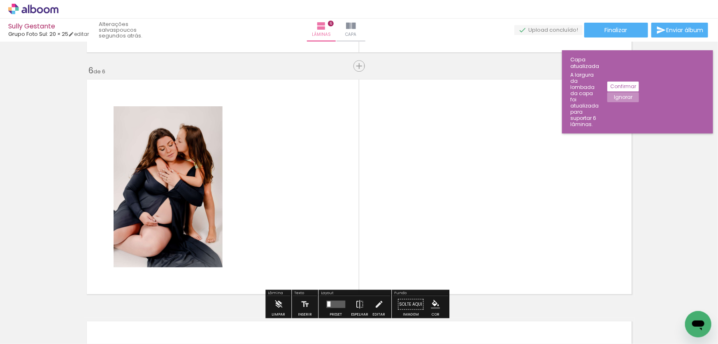
scroll to position [1217, 0]
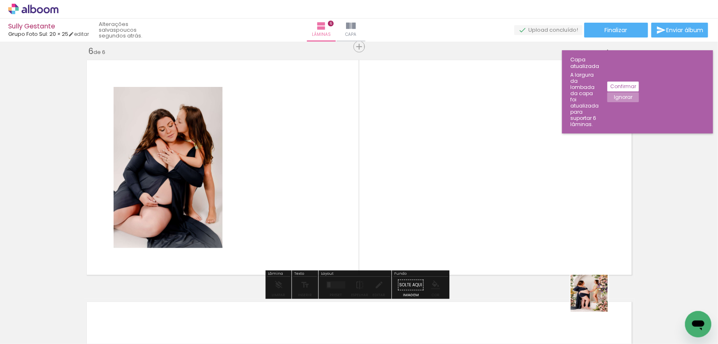
drag, startPoint x: 610, startPoint y: 313, endPoint x: 485, endPoint y: 233, distance: 148.5
click at [485, 233] on quentale-workspace at bounding box center [359, 172] width 718 height 344
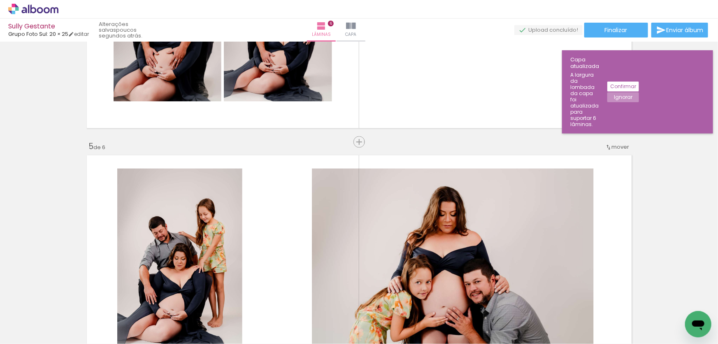
scroll to position [768, 0]
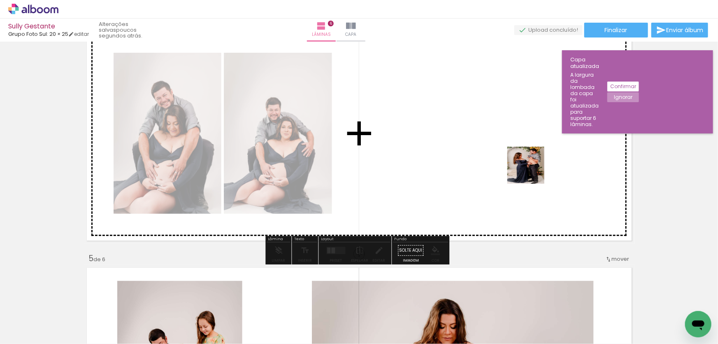
drag, startPoint x: 480, startPoint y: 319, endPoint x: 535, endPoint y: 163, distance: 165.1
click at [535, 163] on quentale-workspace at bounding box center [359, 172] width 718 height 344
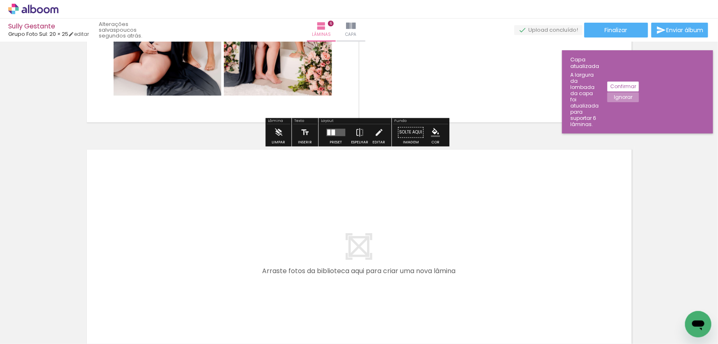
scroll to position [1404, 0]
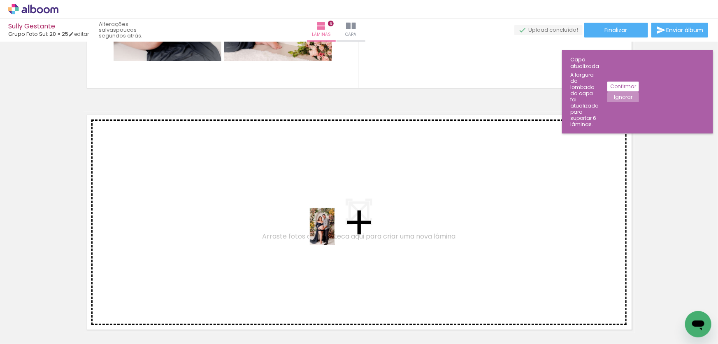
drag, startPoint x: 523, startPoint y: 321, endPoint x: 333, endPoint y: 231, distance: 210.1
click at [333, 231] on quentale-workspace at bounding box center [359, 172] width 718 height 344
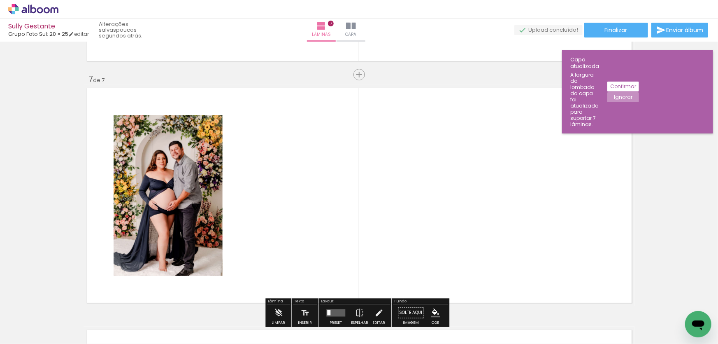
scroll to position [1458, 0]
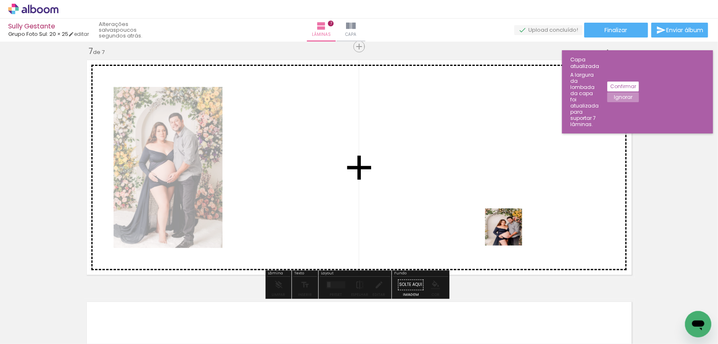
drag, startPoint x: 510, startPoint y: 233, endPoint x: 486, endPoint y: 213, distance: 31.0
click at [486, 213] on quentale-workspace at bounding box center [359, 172] width 718 height 344
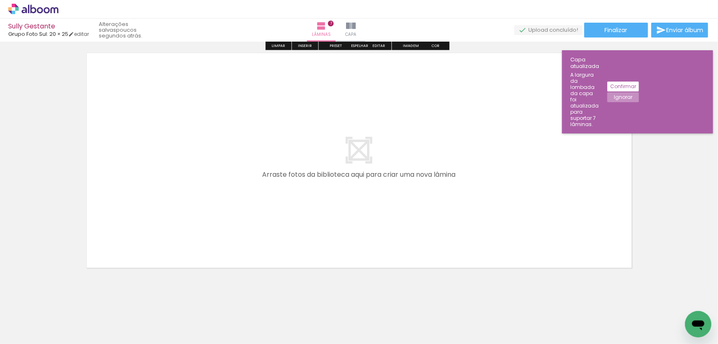
scroll to position [1714, 0]
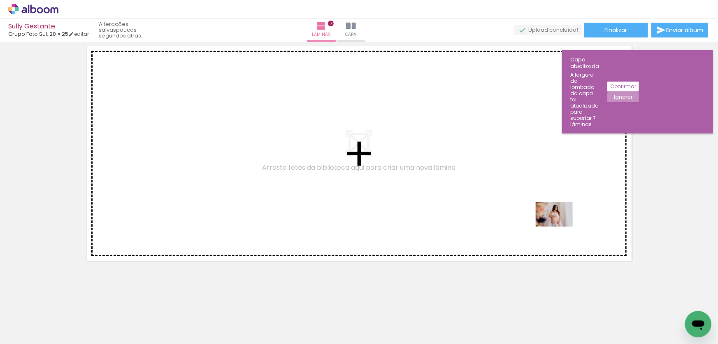
drag, startPoint x: 604, startPoint y: 321, endPoint x: 561, endPoint y: 226, distance: 104.1
click at [561, 226] on quentale-workspace at bounding box center [359, 172] width 718 height 344
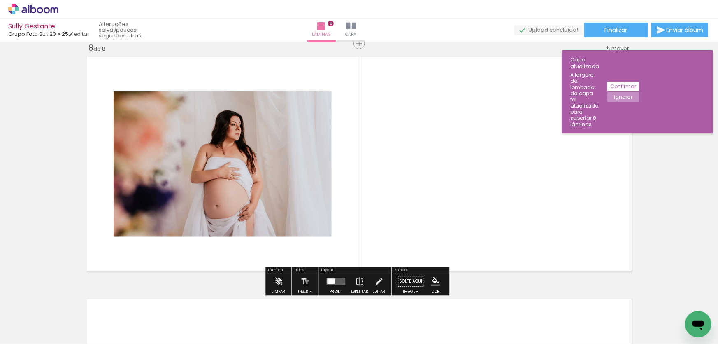
scroll to position [1700, 0]
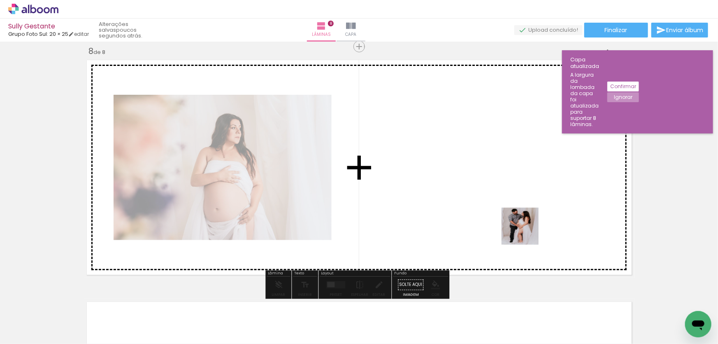
drag, startPoint x: 647, startPoint y: 319, endPoint x: 531, endPoint y: 226, distance: 148.2
click at [516, 228] on quentale-workspace at bounding box center [359, 172] width 718 height 344
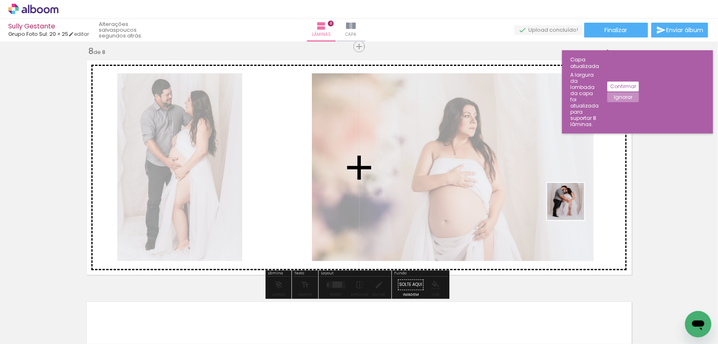
drag, startPoint x: 688, startPoint y: 305, endPoint x: 568, endPoint y: 204, distance: 156.3
click at [568, 204] on quentale-workspace at bounding box center [359, 172] width 718 height 344
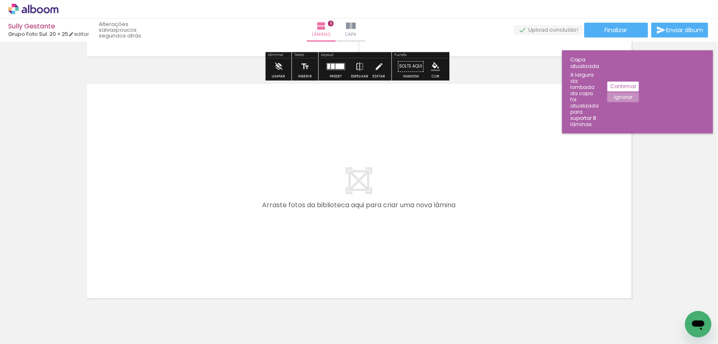
scroll to position [1955, 0]
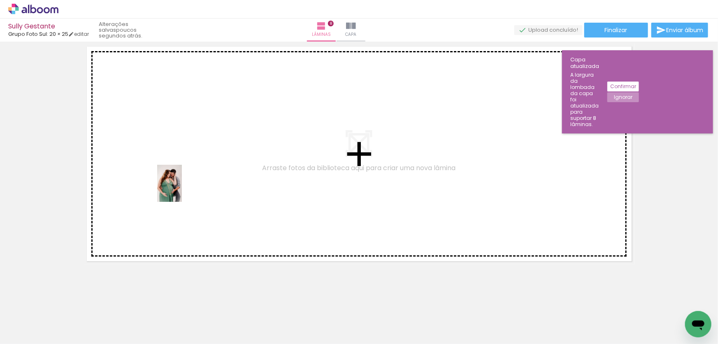
drag, startPoint x: 94, startPoint y: 319, endPoint x: 184, endPoint y: 187, distance: 159.2
click at [184, 187] on quentale-workspace at bounding box center [359, 172] width 718 height 344
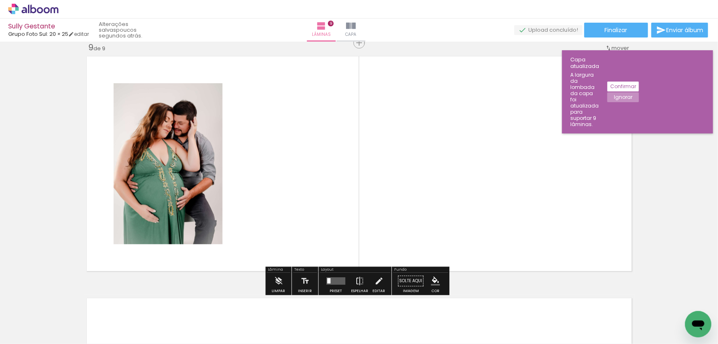
scroll to position [1942, 0]
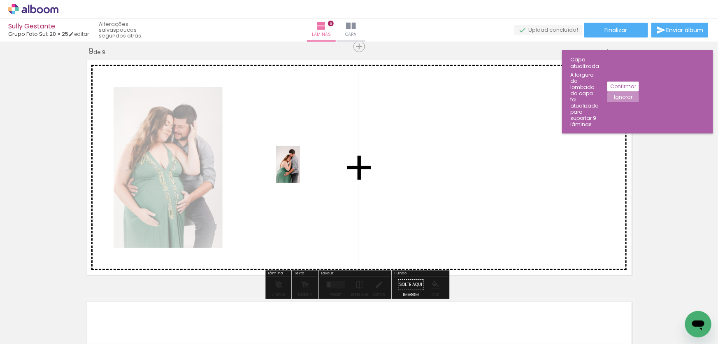
drag, startPoint x: 129, startPoint y: 321, endPoint x: 303, endPoint y: 168, distance: 231.9
click at [303, 168] on quentale-workspace at bounding box center [359, 172] width 718 height 344
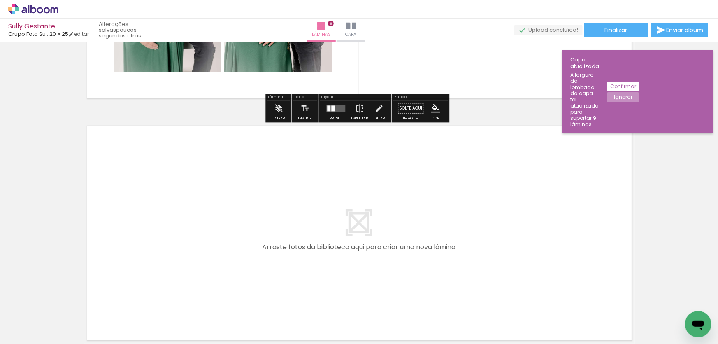
scroll to position [2129, 0]
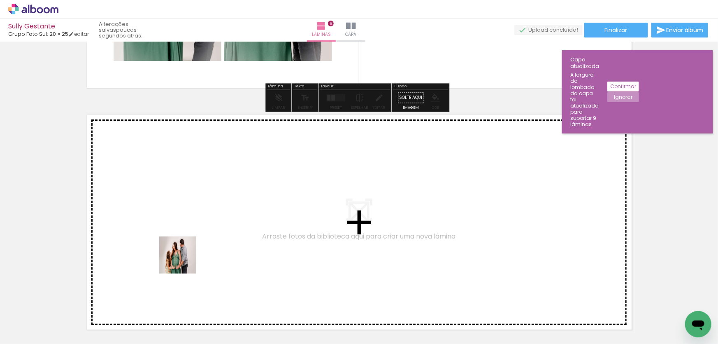
drag, startPoint x: 184, startPoint y: 317, endPoint x: 184, endPoint y: 249, distance: 67.9
click at [184, 249] on quentale-workspace at bounding box center [359, 172] width 718 height 344
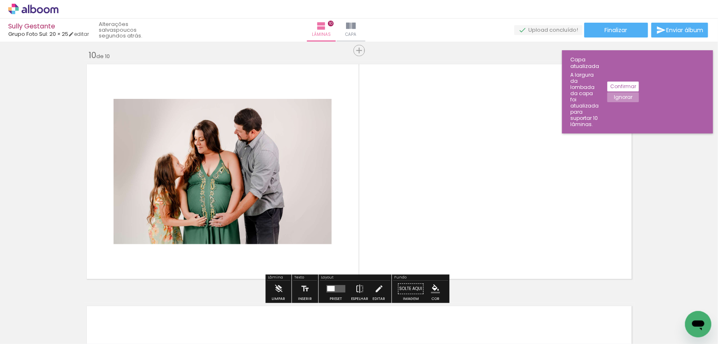
scroll to position [2183, 0]
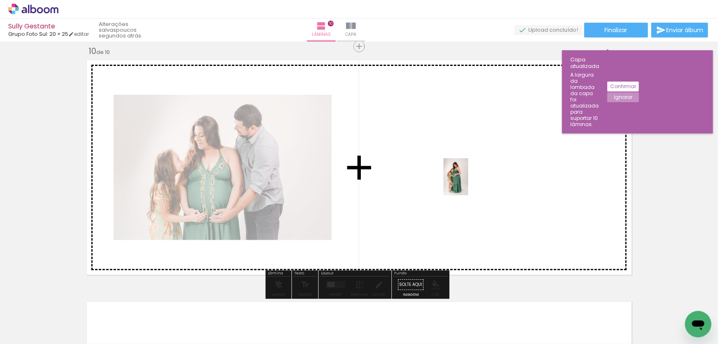
drag, startPoint x: 228, startPoint y: 322, endPoint x: 469, endPoint y: 182, distance: 278.7
click at [469, 182] on quentale-workspace at bounding box center [359, 172] width 718 height 344
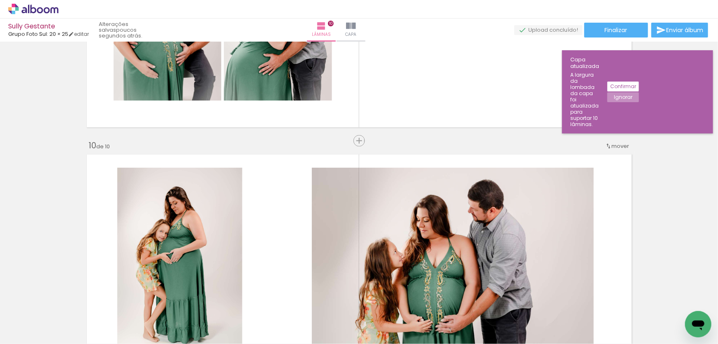
scroll to position [1996, 0]
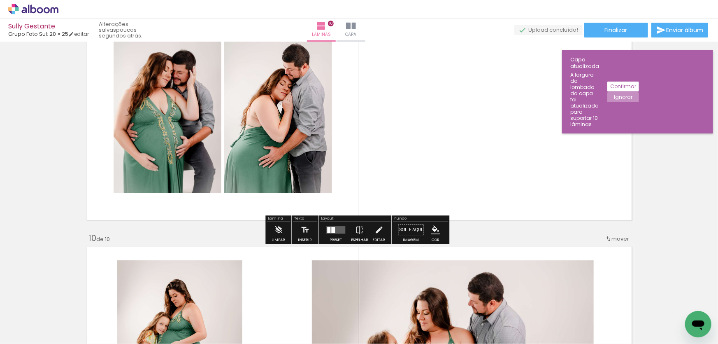
click at [327, 229] on div at bounding box center [328, 230] width 3 height 6
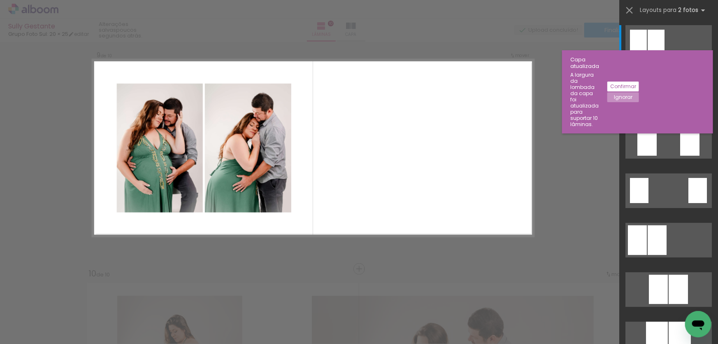
scroll to position [1942, 0]
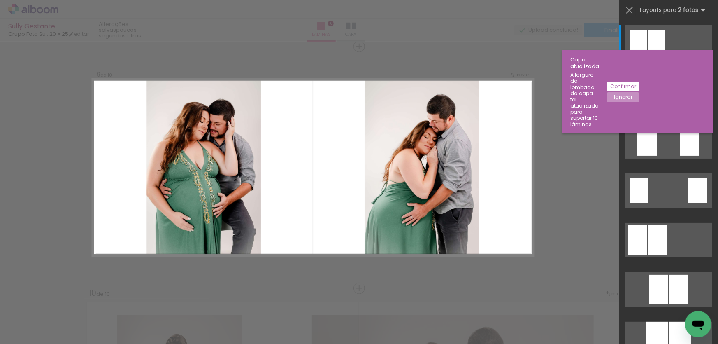
click at [659, 97] on quentale-layouter at bounding box center [669, 92] width 86 height 35
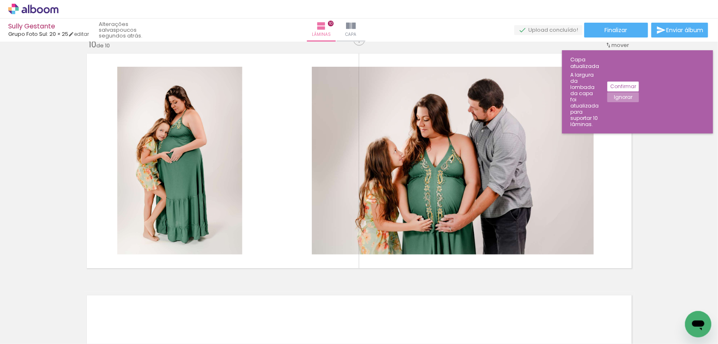
scroll to position [2204, 0]
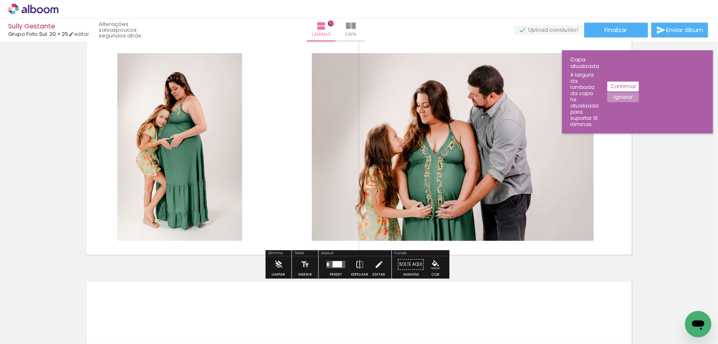
click at [329, 262] on quentale-layouter at bounding box center [335, 264] width 19 height 7
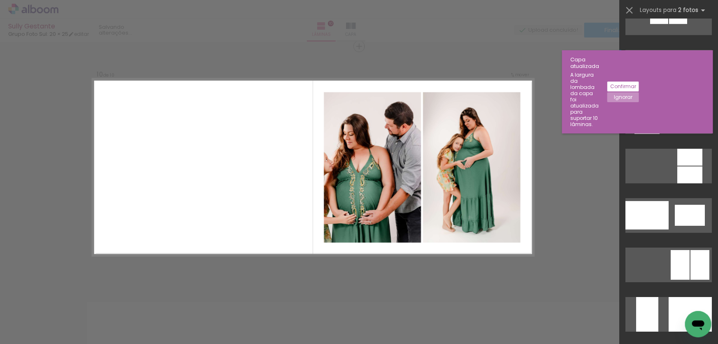
scroll to position [3031, 0]
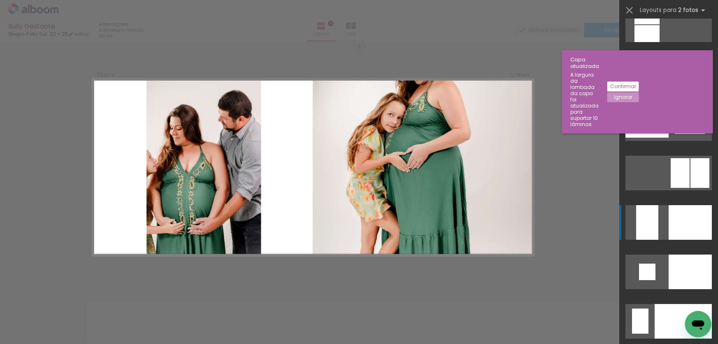
click at [701, 231] on div at bounding box center [690, 222] width 43 height 35
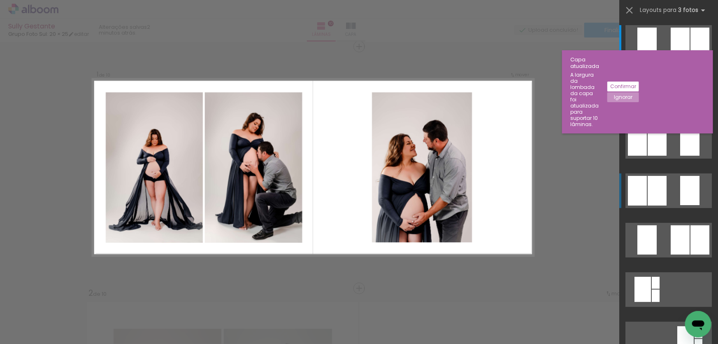
click at [650, 184] on div at bounding box center [657, 191] width 19 height 30
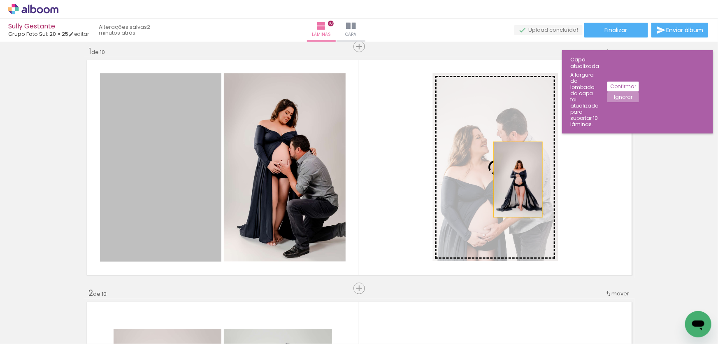
drag, startPoint x: 152, startPoint y: 183, endPoint x: 517, endPoint y: 178, distance: 365.2
click at [0, 0] on slot at bounding box center [0, 0] width 0 height 0
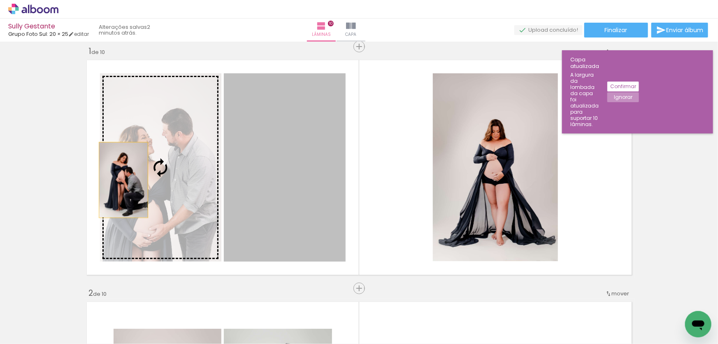
drag, startPoint x: 319, startPoint y: 167, endPoint x: 121, endPoint y: 179, distance: 199.2
click at [0, 0] on slot at bounding box center [0, 0] width 0 height 0
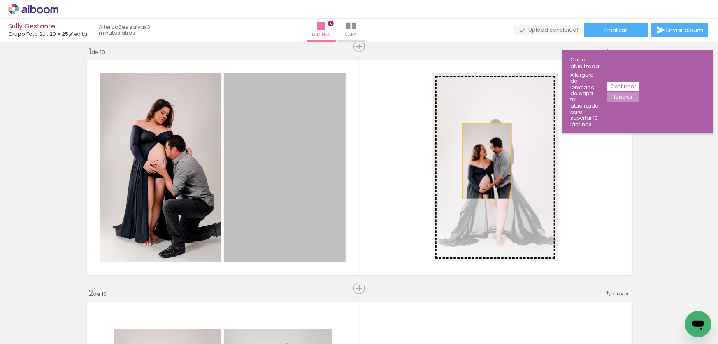
drag, startPoint x: 287, startPoint y: 169, endPoint x: 498, endPoint y: 161, distance: 210.5
click at [0, 0] on slot at bounding box center [0, 0] width 0 height 0
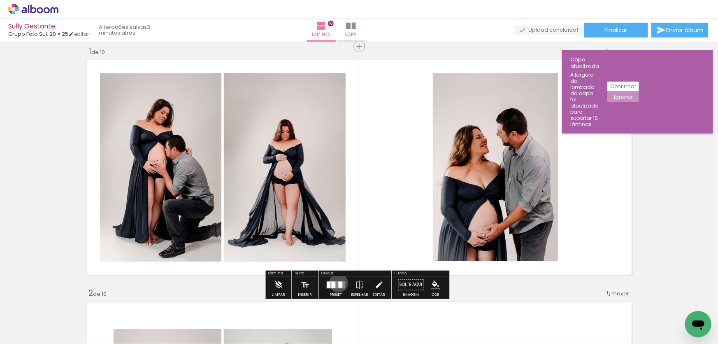
click at [338, 282] on div at bounding box center [340, 285] width 4 height 6
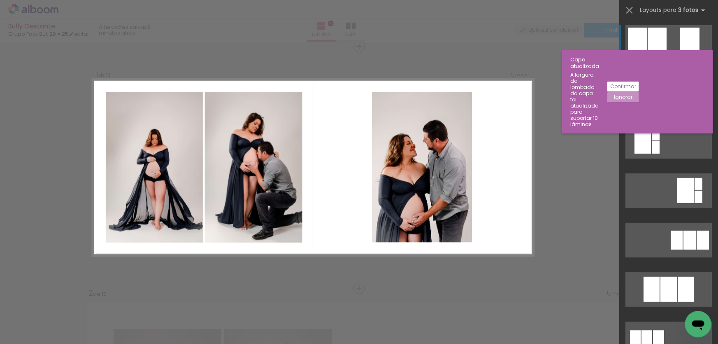
click at [640, 34] on div at bounding box center [637, 43] width 19 height 30
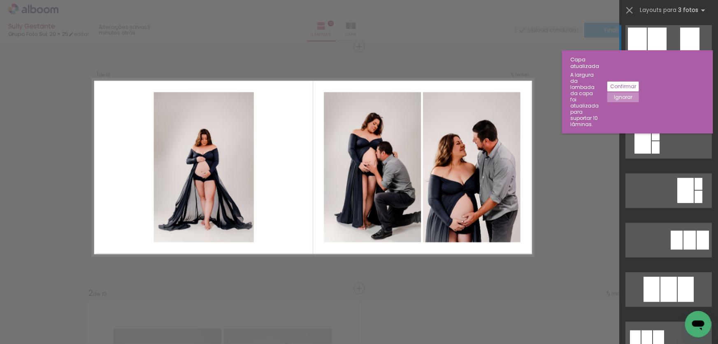
click at [679, 94] on div at bounding box center [680, 91] width 19 height 29
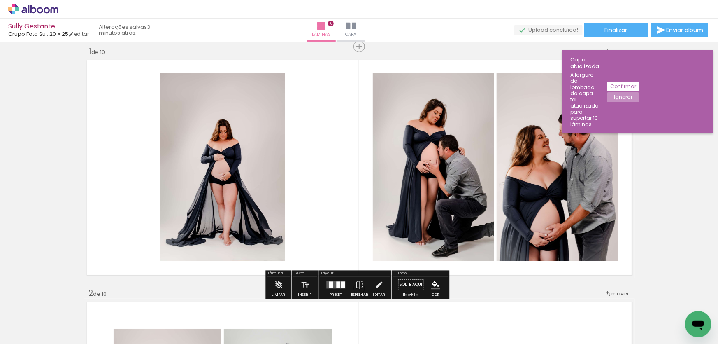
click at [338, 280] on div at bounding box center [336, 285] width 22 height 16
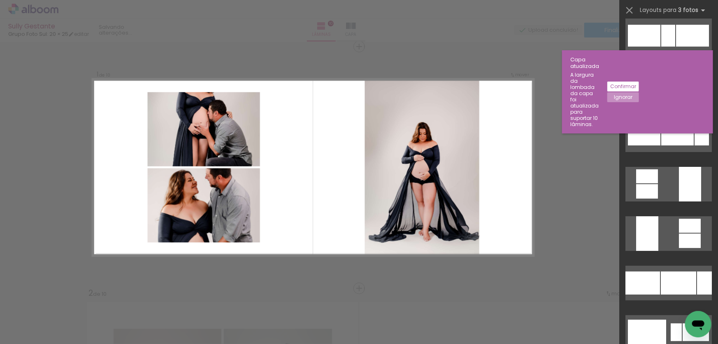
scroll to position [4651, 0]
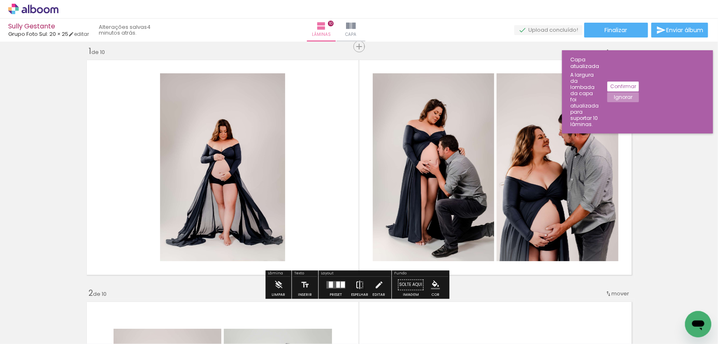
click at [355, 285] on iron-icon at bounding box center [359, 285] width 9 height 16
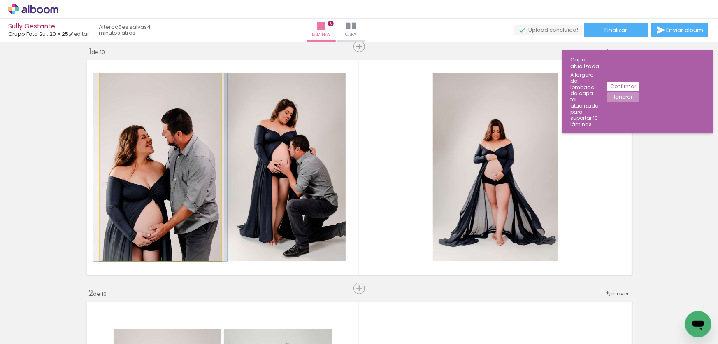
drag, startPoint x: 153, startPoint y: 181, endPoint x: 152, endPoint y: 154, distance: 26.8
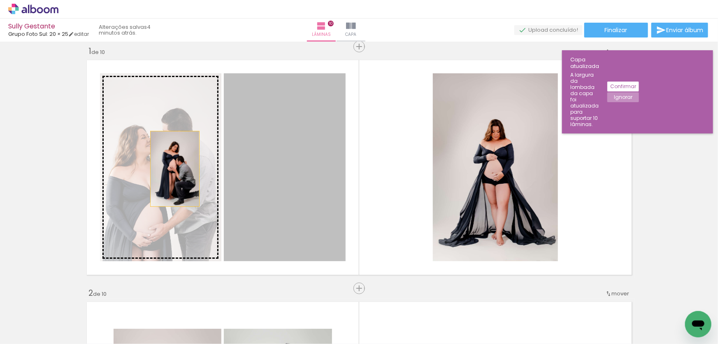
drag, startPoint x: 293, startPoint y: 167, endPoint x: 172, endPoint y: 168, distance: 120.6
click at [0, 0] on slot at bounding box center [0, 0] width 0 height 0
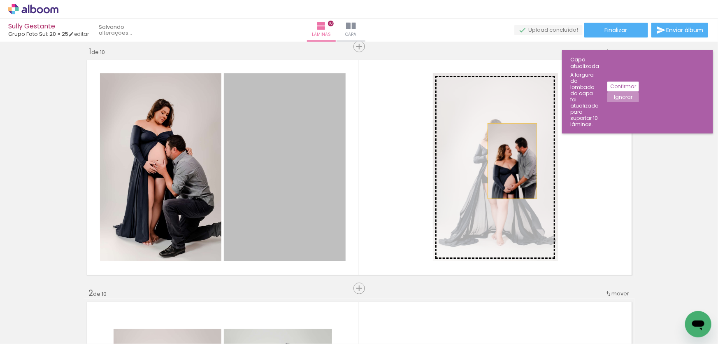
drag, startPoint x: 280, startPoint y: 177, endPoint x: 519, endPoint y: 160, distance: 239.8
click at [0, 0] on slot at bounding box center [0, 0] width 0 height 0
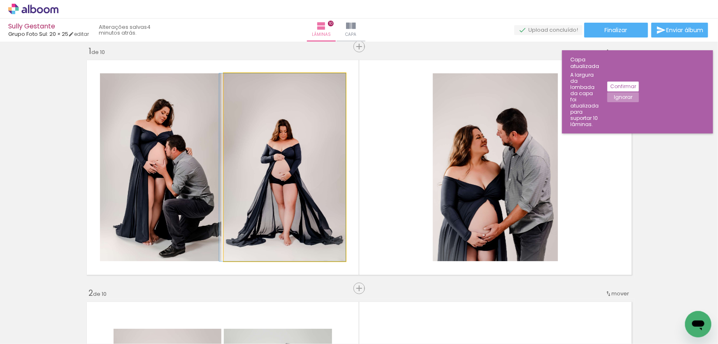
drag, startPoint x: 250, startPoint y: 166, endPoint x: 247, endPoint y: 147, distance: 19.2
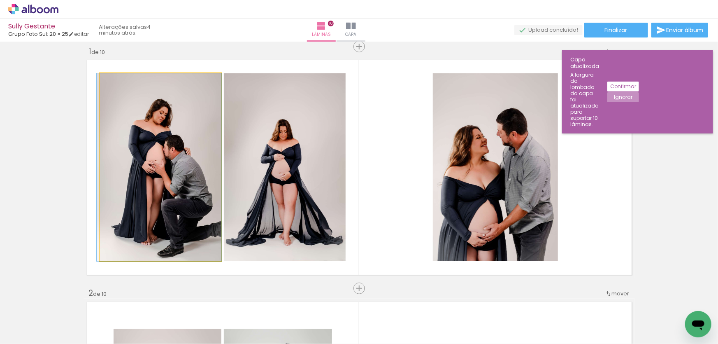
drag, startPoint x: 169, startPoint y: 163, endPoint x: 153, endPoint y: 163, distance: 15.7
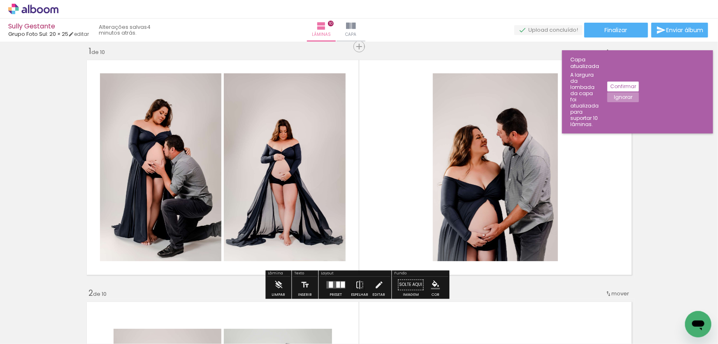
click at [596, 162] on quentale-layouter at bounding box center [360, 167] width 552 height 221
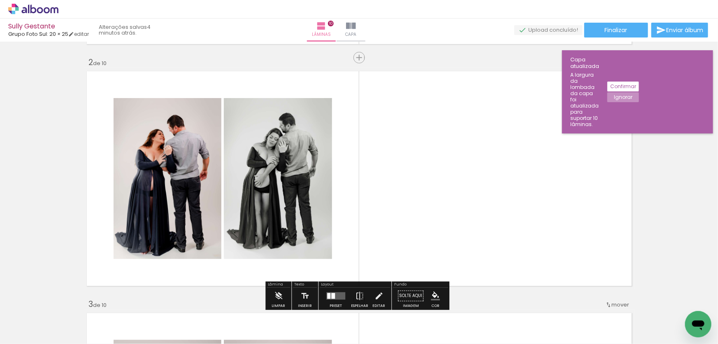
scroll to position [262, 0]
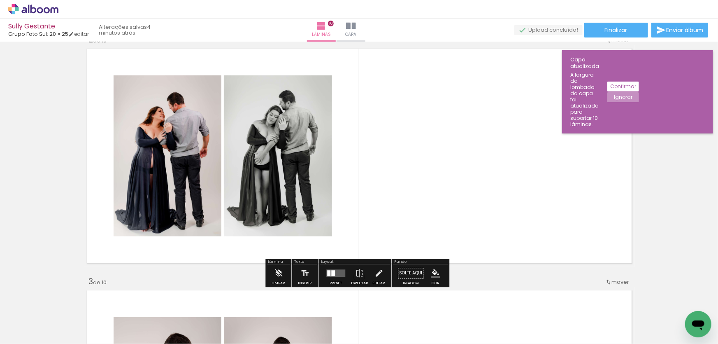
click at [338, 274] on quentale-layouter at bounding box center [335, 273] width 19 height 7
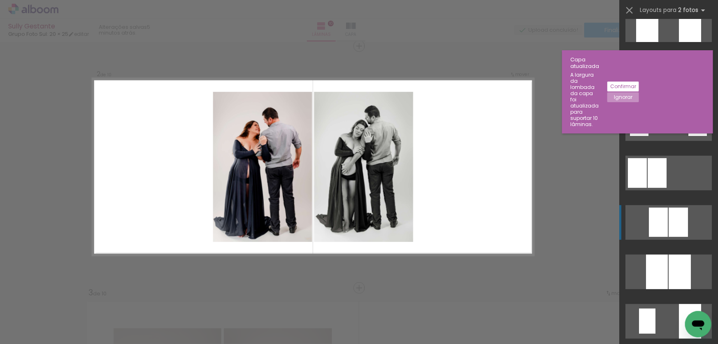
scroll to position [75, 0]
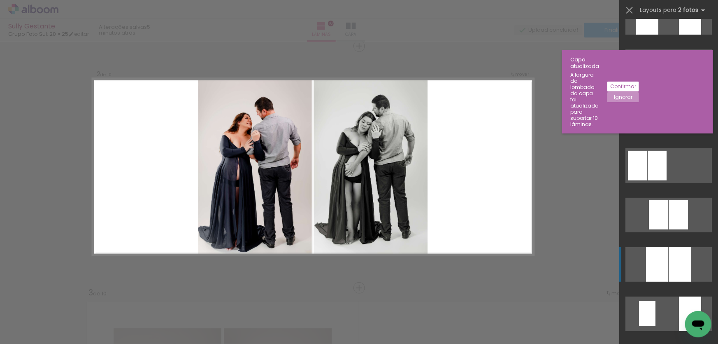
click at [666, 263] on quentale-layouter at bounding box center [669, 264] width 86 height 35
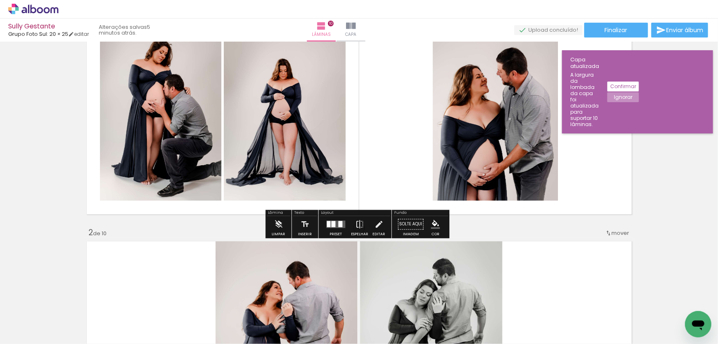
scroll to position [149, 0]
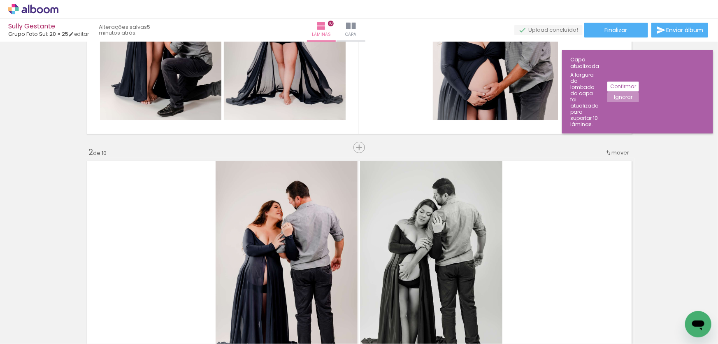
click at [613, 150] on span "mover" at bounding box center [621, 153] width 18 height 8
click at [596, 151] on paper-item "antes da 1" at bounding box center [591, 151] width 63 height 14
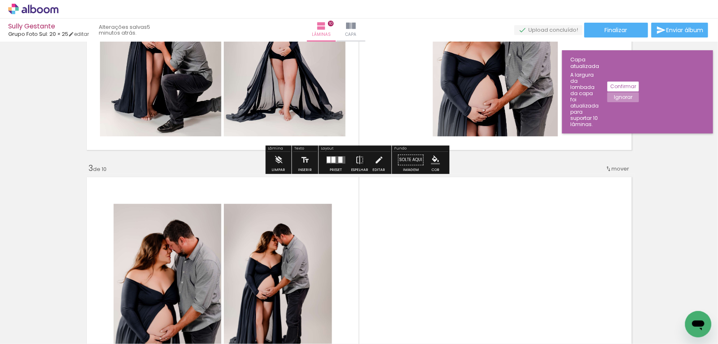
scroll to position [392, 0]
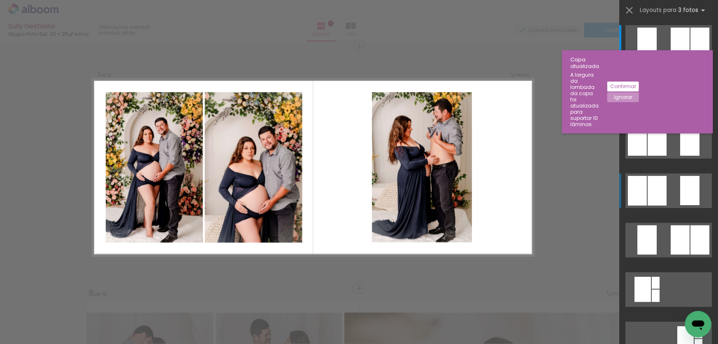
click at [633, 189] on div at bounding box center [637, 191] width 19 height 30
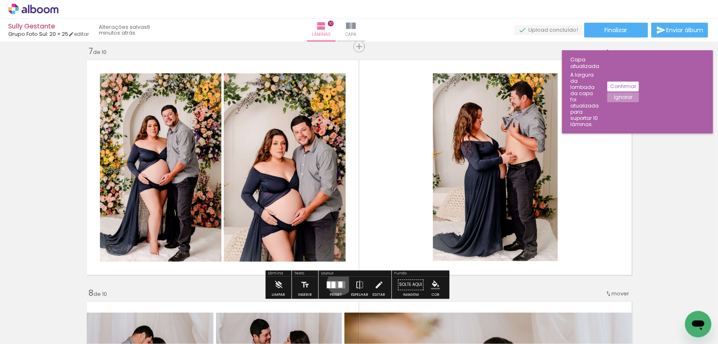
click at [338, 282] on div at bounding box center [340, 284] width 4 height 6
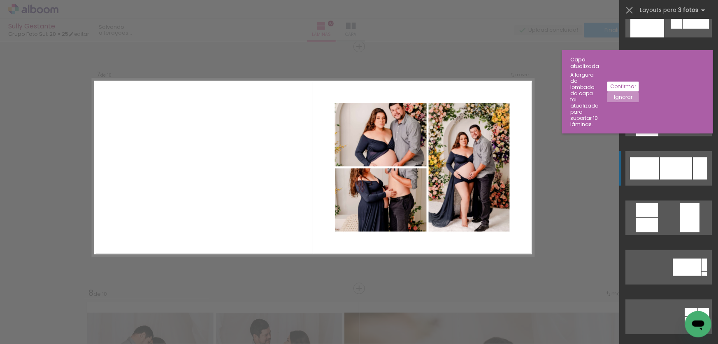
scroll to position [3741, 0]
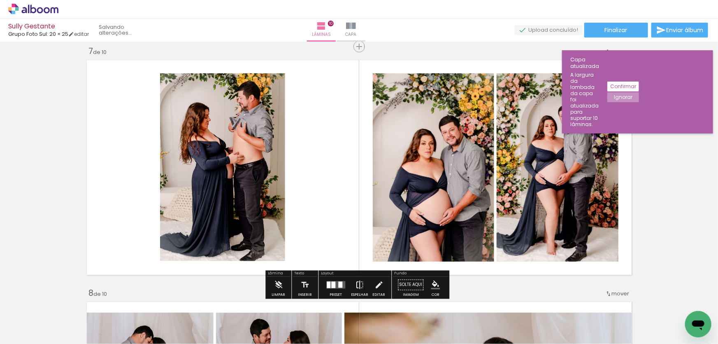
scroll to position [3741, 0]
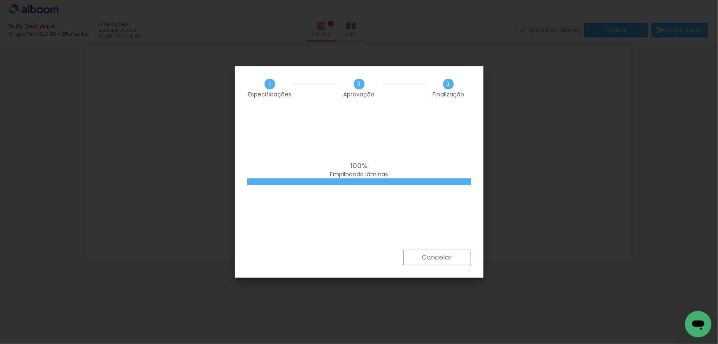
scroll to position [3741, 0]
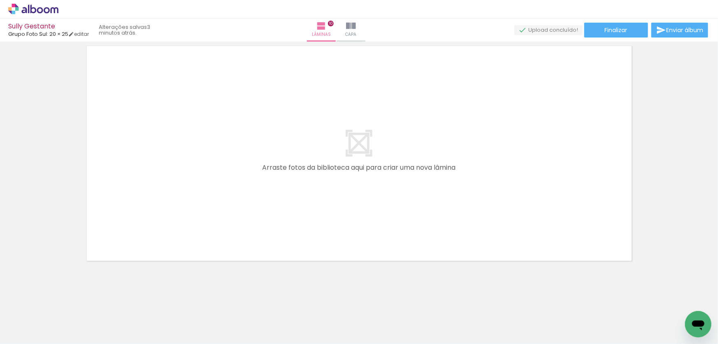
scroll to position [3741, 0]
